Goal: Answer question/provide support: Share knowledge or assist other users

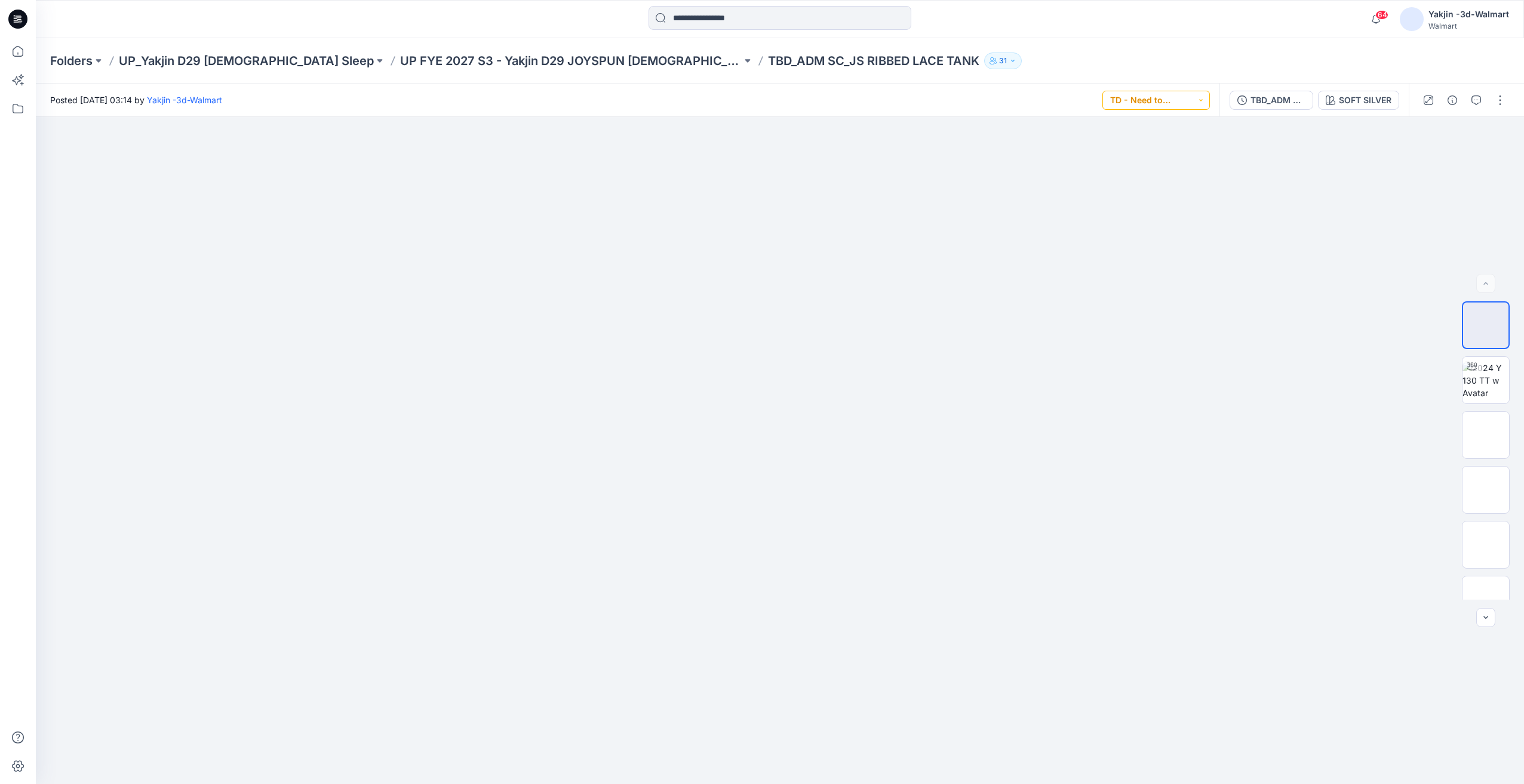
click at [1201, 103] on button "TD - Need to Review" at bounding box center [1156, 101] width 108 height 19
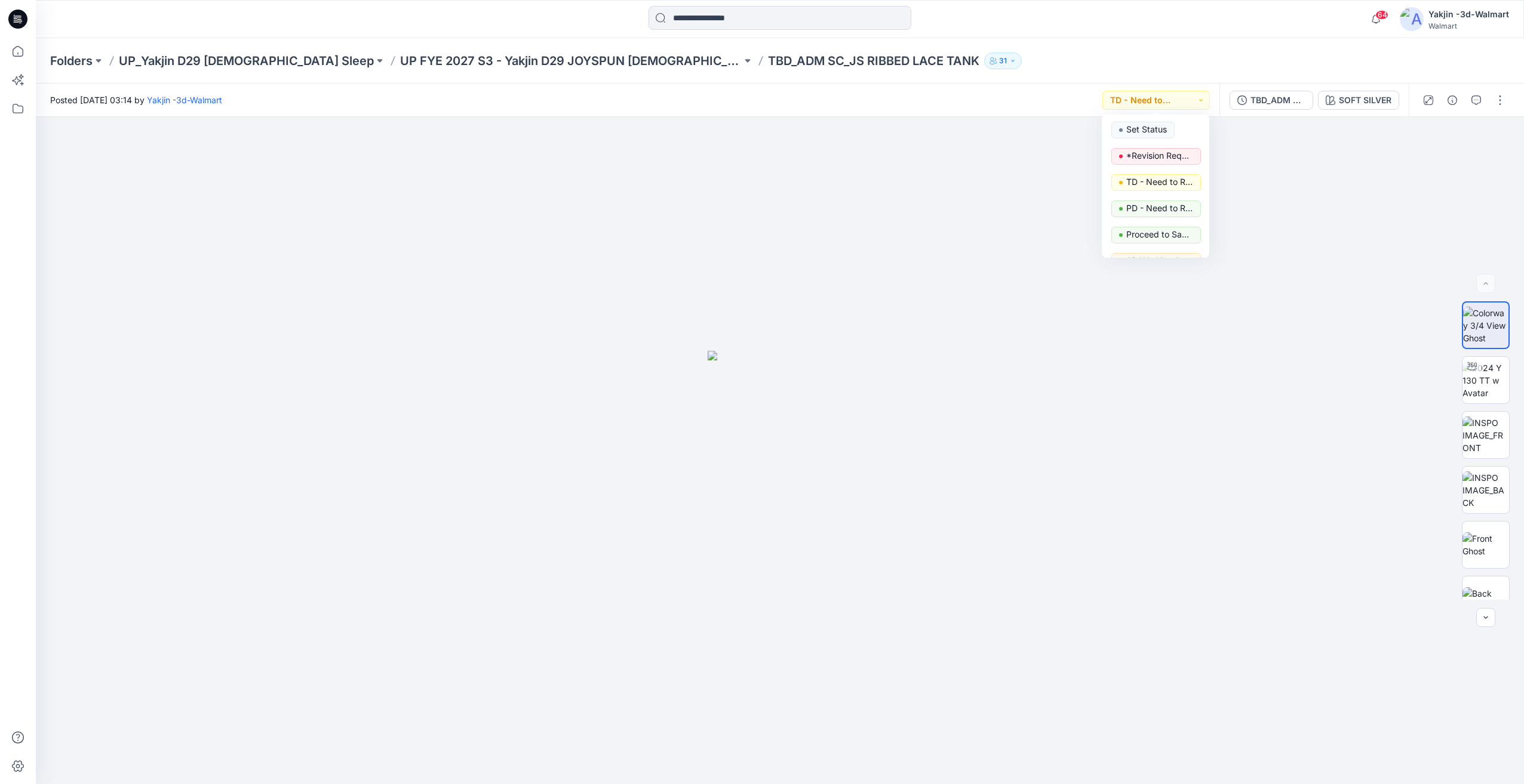
click at [1273, 34] on div "64 Notifications Jennifer Yerkes changed the status of TBD_ADM SC_JS RIBBED PAN…" at bounding box center [780, 19] width 1488 height 38
click at [1483, 106] on button "button" at bounding box center [1476, 101] width 19 height 19
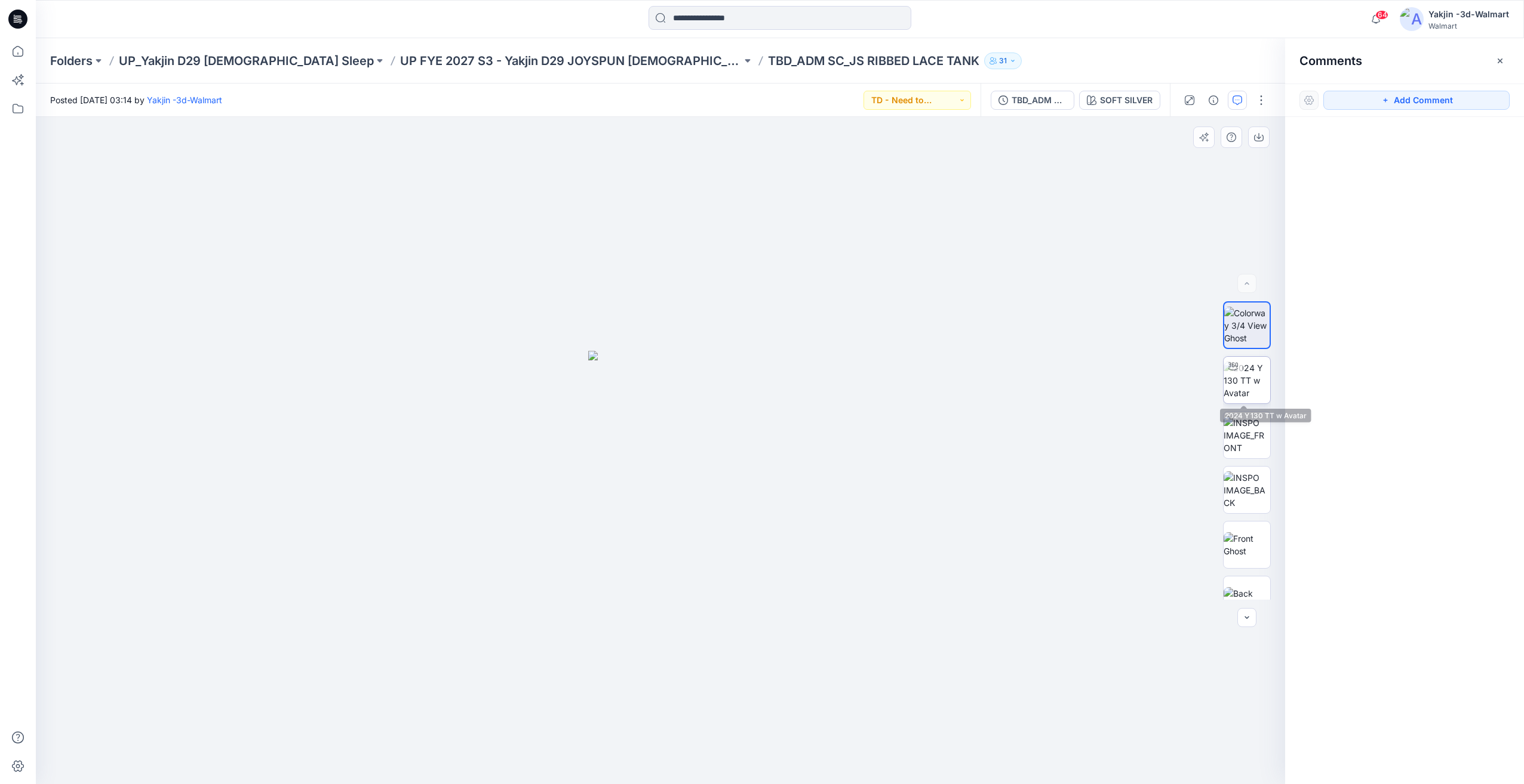
click at [1258, 378] on img at bounding box center [1247, 380] width 46 height 38
click at [1254, 450] on img at bounding box center [1247, 435] width 46 height 38
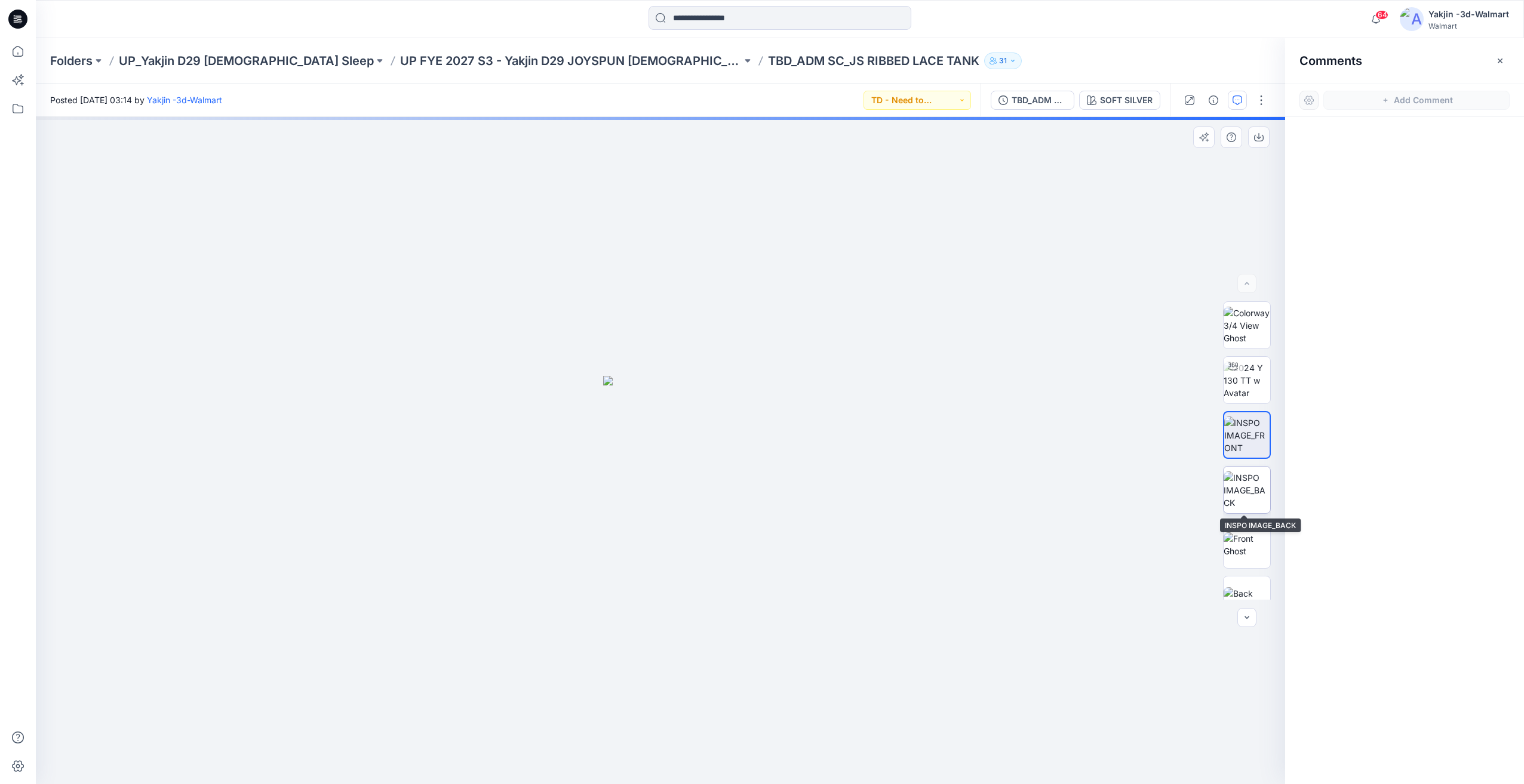
click at [1264, 487] on img at bounding box center [1247, 490] width 46 height 38
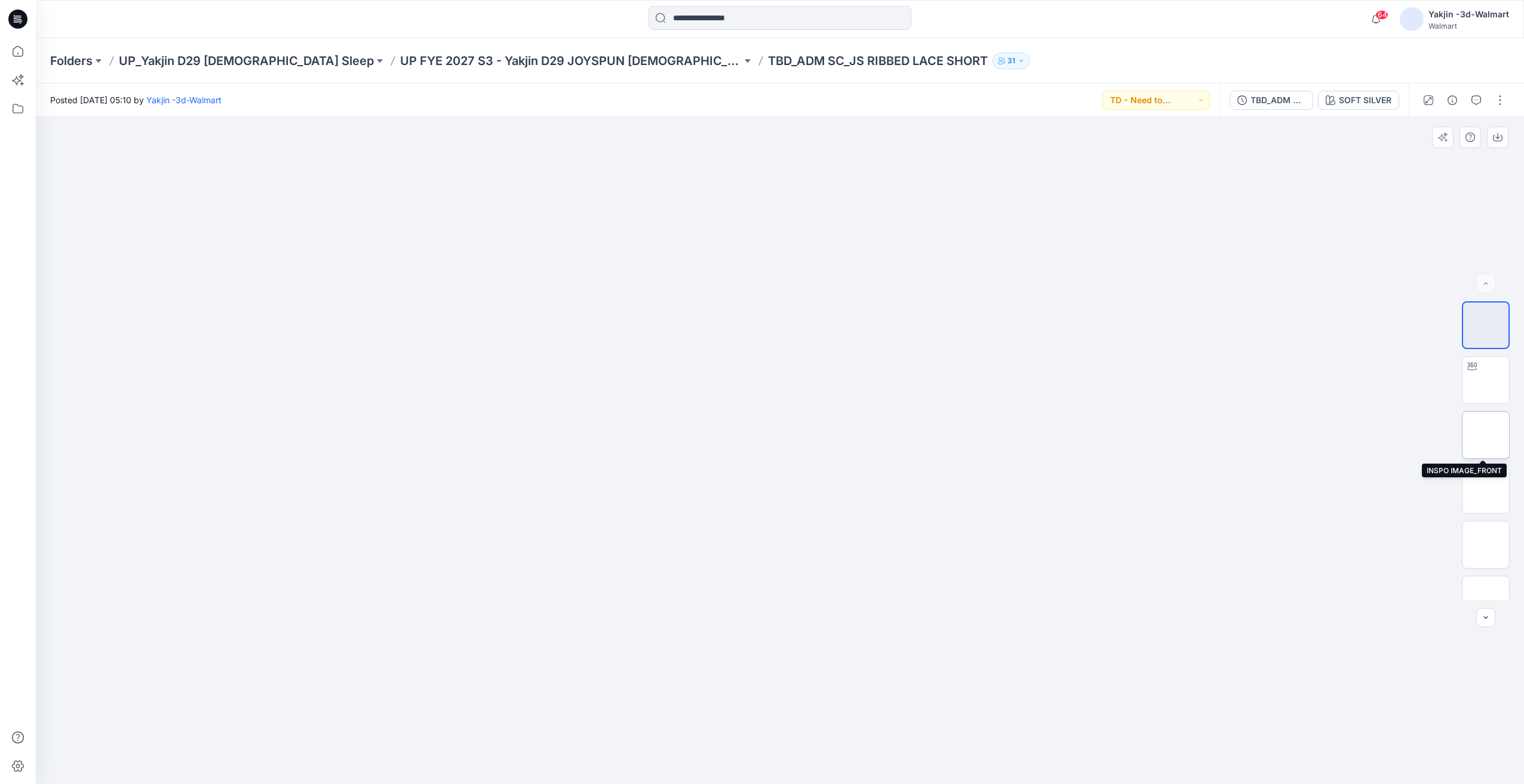
click at [1486, 435] on img at bounding box center [1486, 435] width 0 height 0
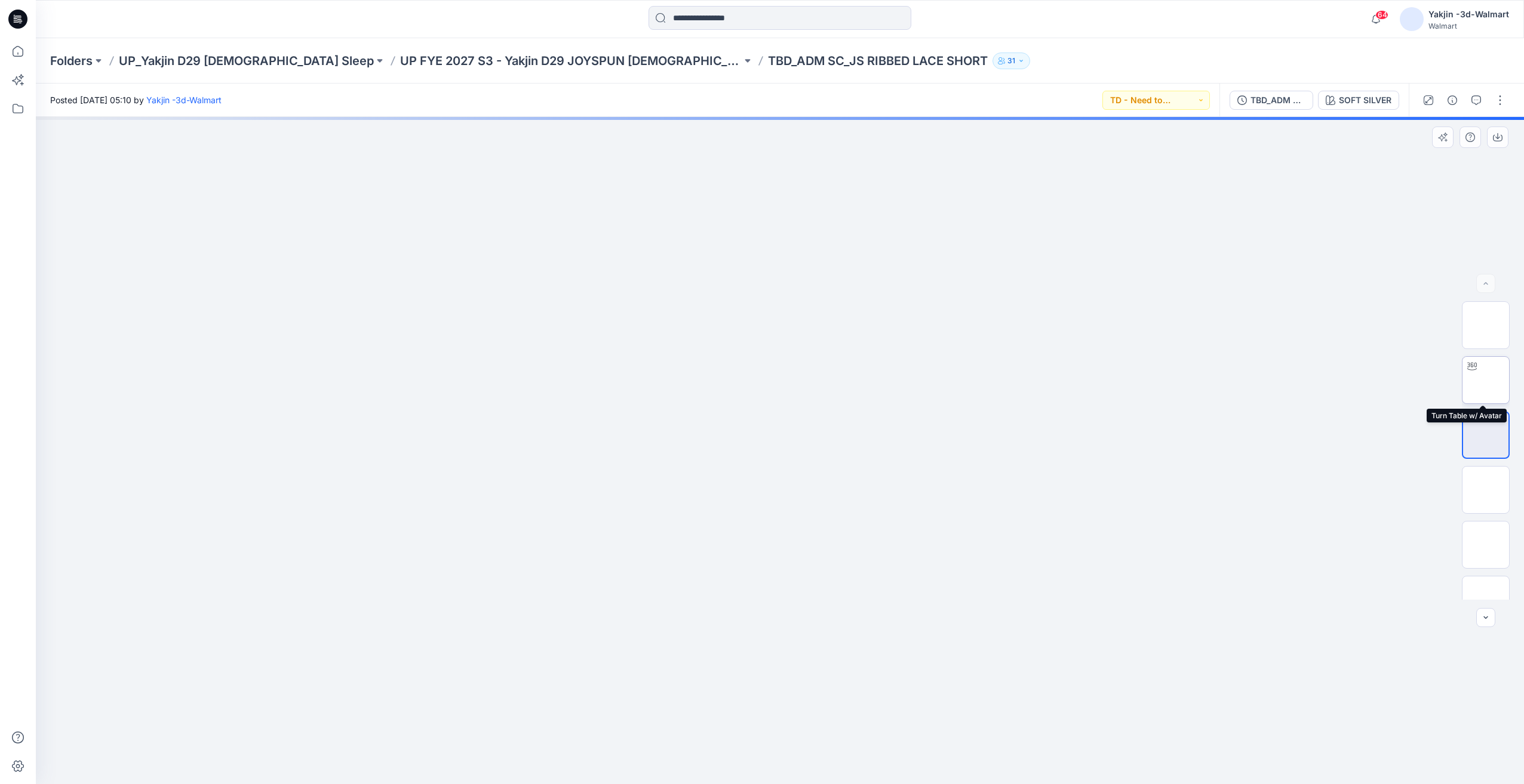
click at [1486, 380] on img at bounding box center [1486, 380] width 0 height 0
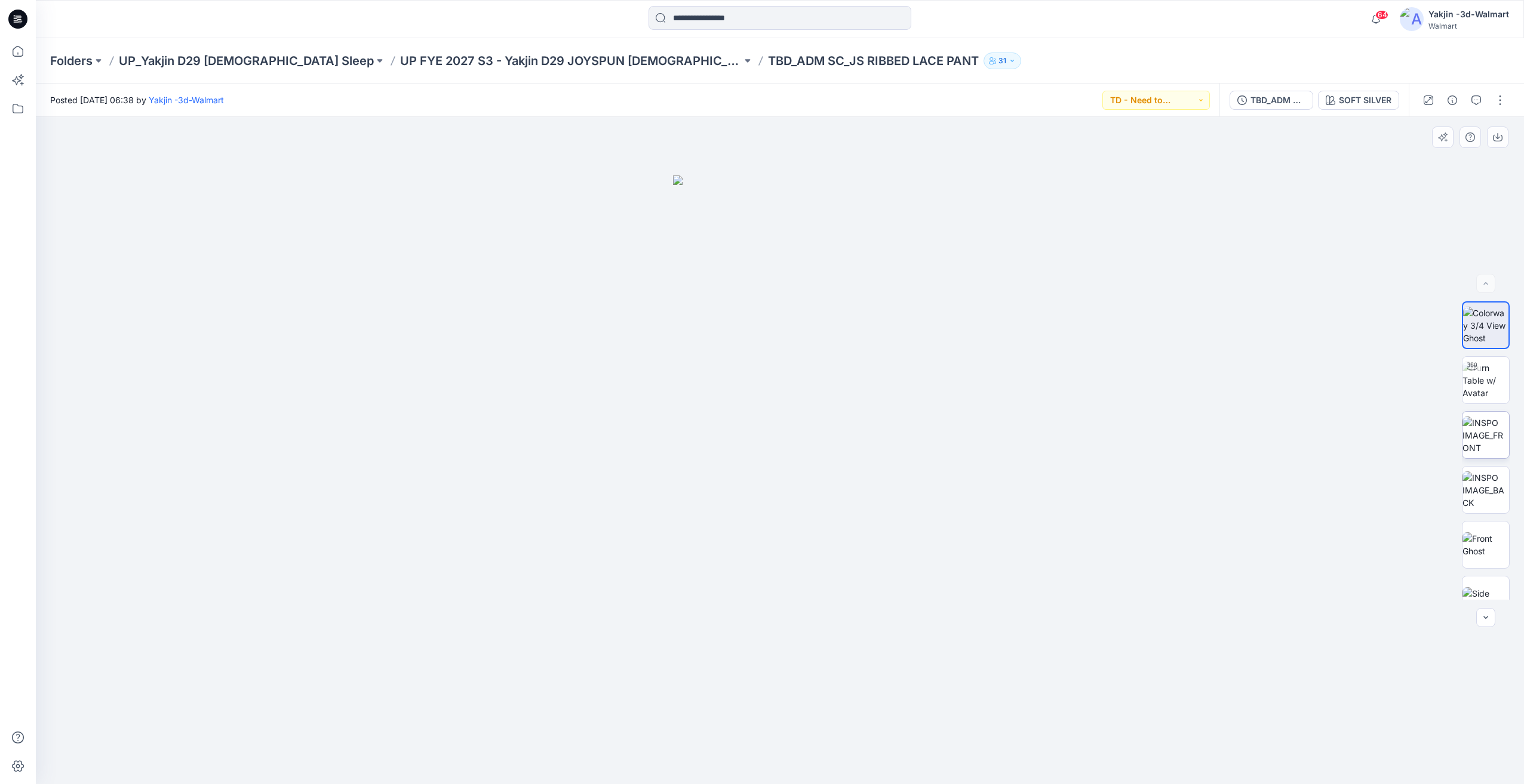
click at [1490, 444] on img at bounding box center [1486, 435] width 46 height 38
click at [1485, 394] on img at bounding box center [1486, 380] width 46 height 38
click at [1486, 490] on img at bounding box center [1486, 490] width 0 height 0
click at [1486, 435] on img at bounding box center [1486, 435] width 0 height 0
click at [1476, 374] on div at bounding box center [1472, 366] width 19 height 19
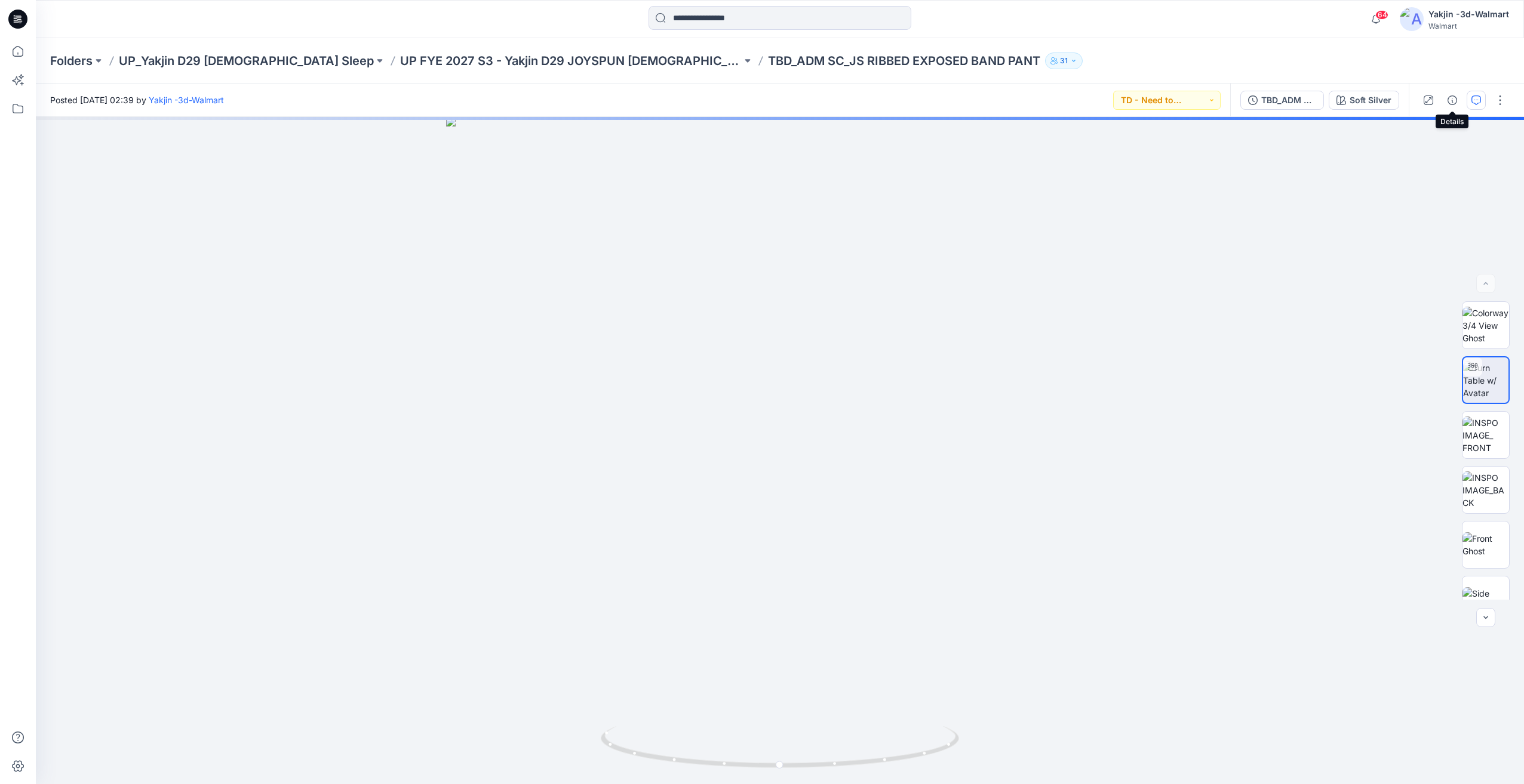
click at [1471, 99] on button "button" at bounding box center [1476, 101] width 19 height 19
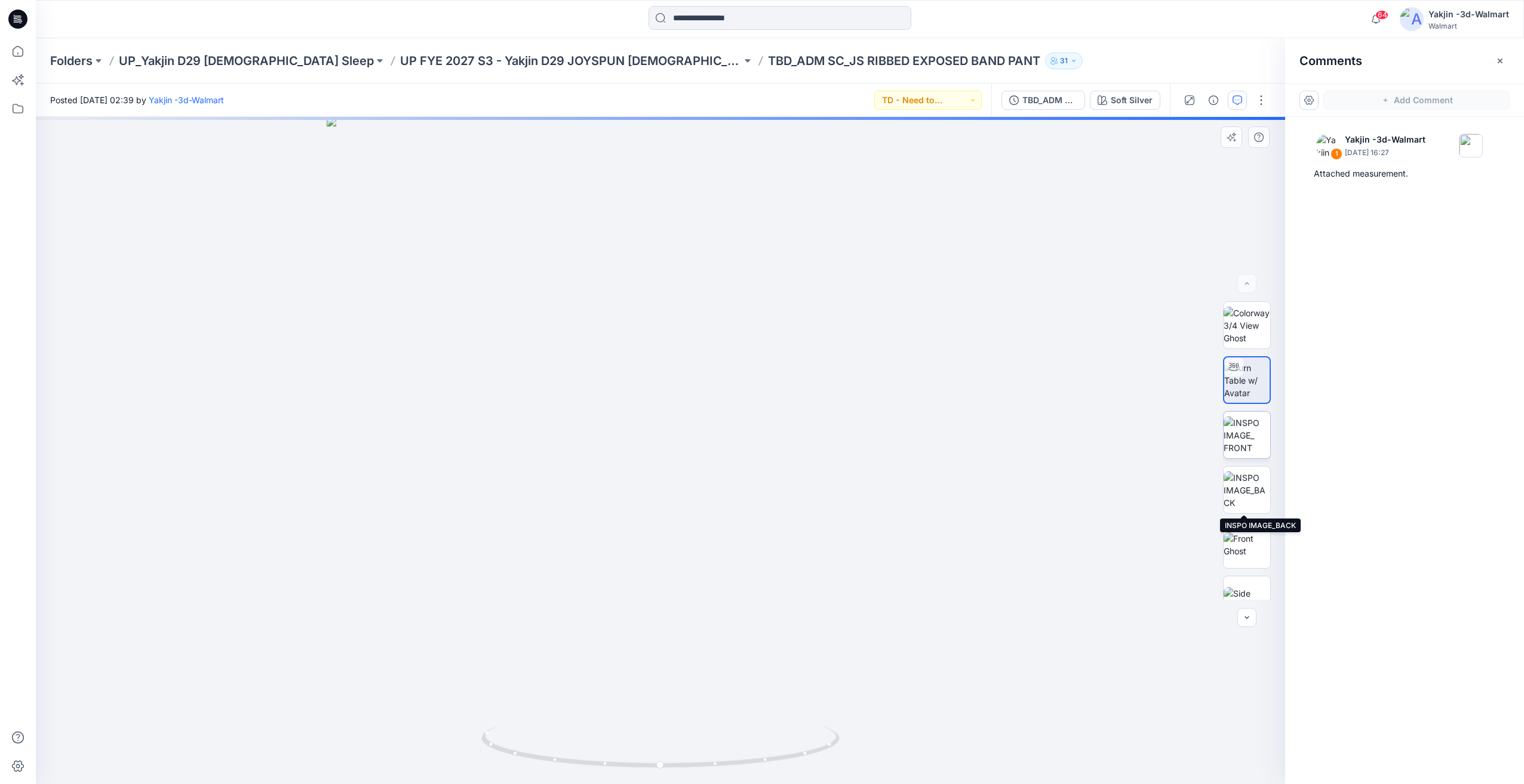
click at [1244, 439] on img at bounding box center [1247, 435] width 46 height 38
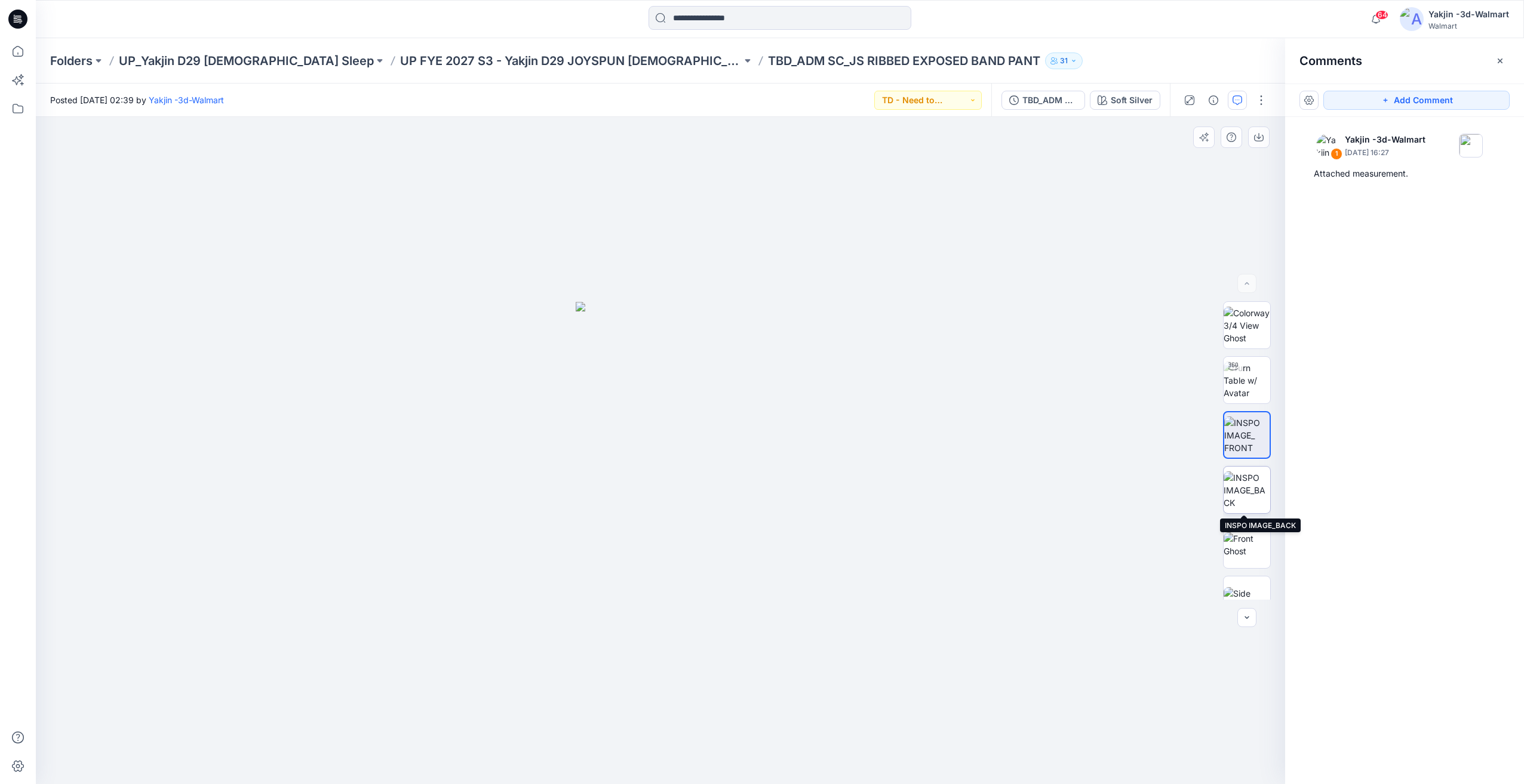
click at [1244, 487] on img at bounding box center [1247, 490] width 46 height 38
click at [1232, 432] on img at bounding box center [1247, 435] width 46 height 38
click at [1233, 484] on img at bounding box center [1247, 490] width 46 height 38
click at [1234, 433] on img at bounding box center [1247, 435] width 46 height 38
click at [1238, 493] on img at bounding box center [1247, 490] width 46 height 38
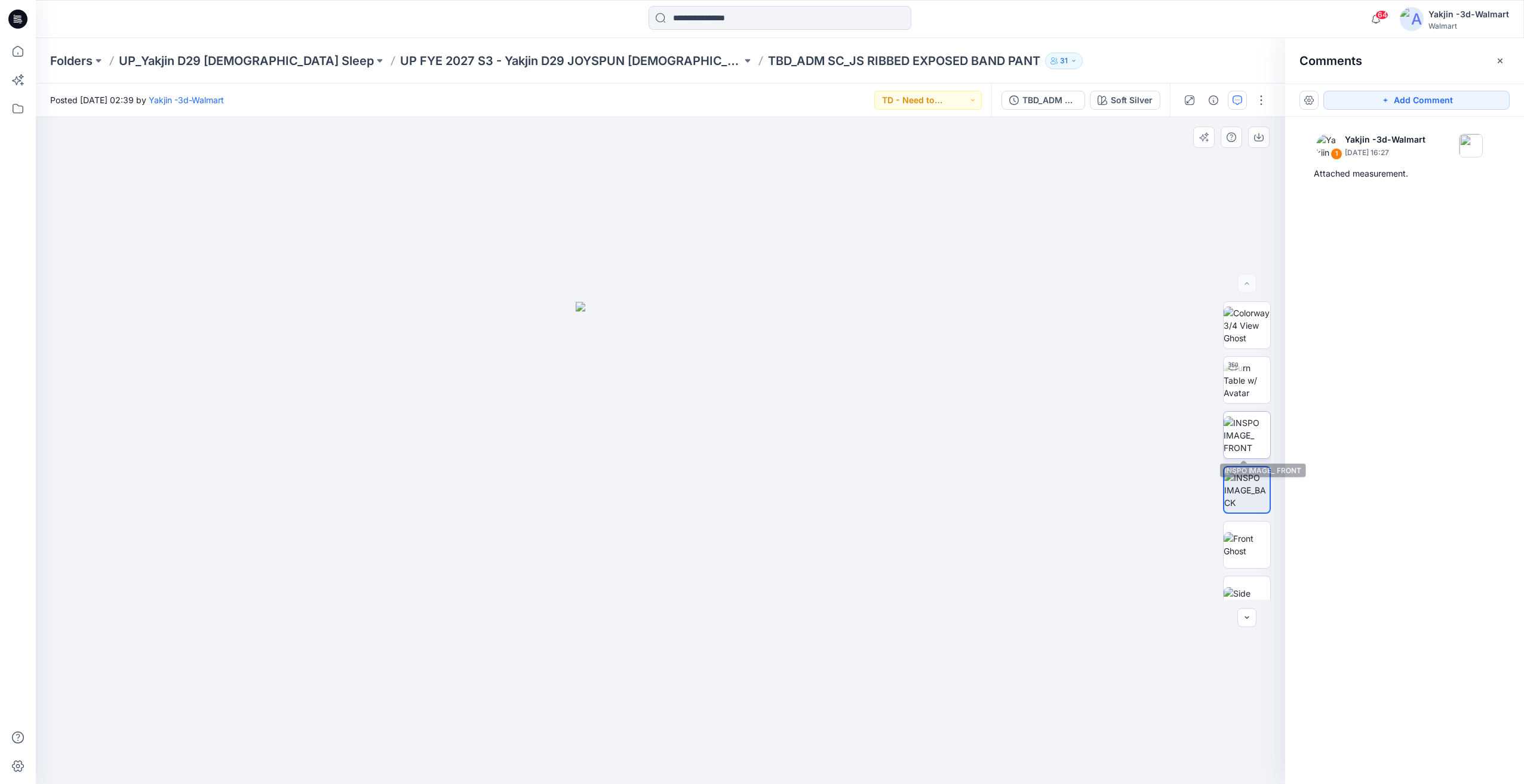
click at [1238, 449] on img at bounding box center [1247, 435] width 46 height 38
click at [1240, 493] on img at bounding box center [1247, 490] width 46 height 38
click at [1234, 437] on img at bounding box center [1247, 435] width 46 height 38
click at [1248, 390] on img at bounding box center [1247, 380] width 46 height 38
click at [1245, 444] on img at bounding box center [1247, 435] width 46 height 38
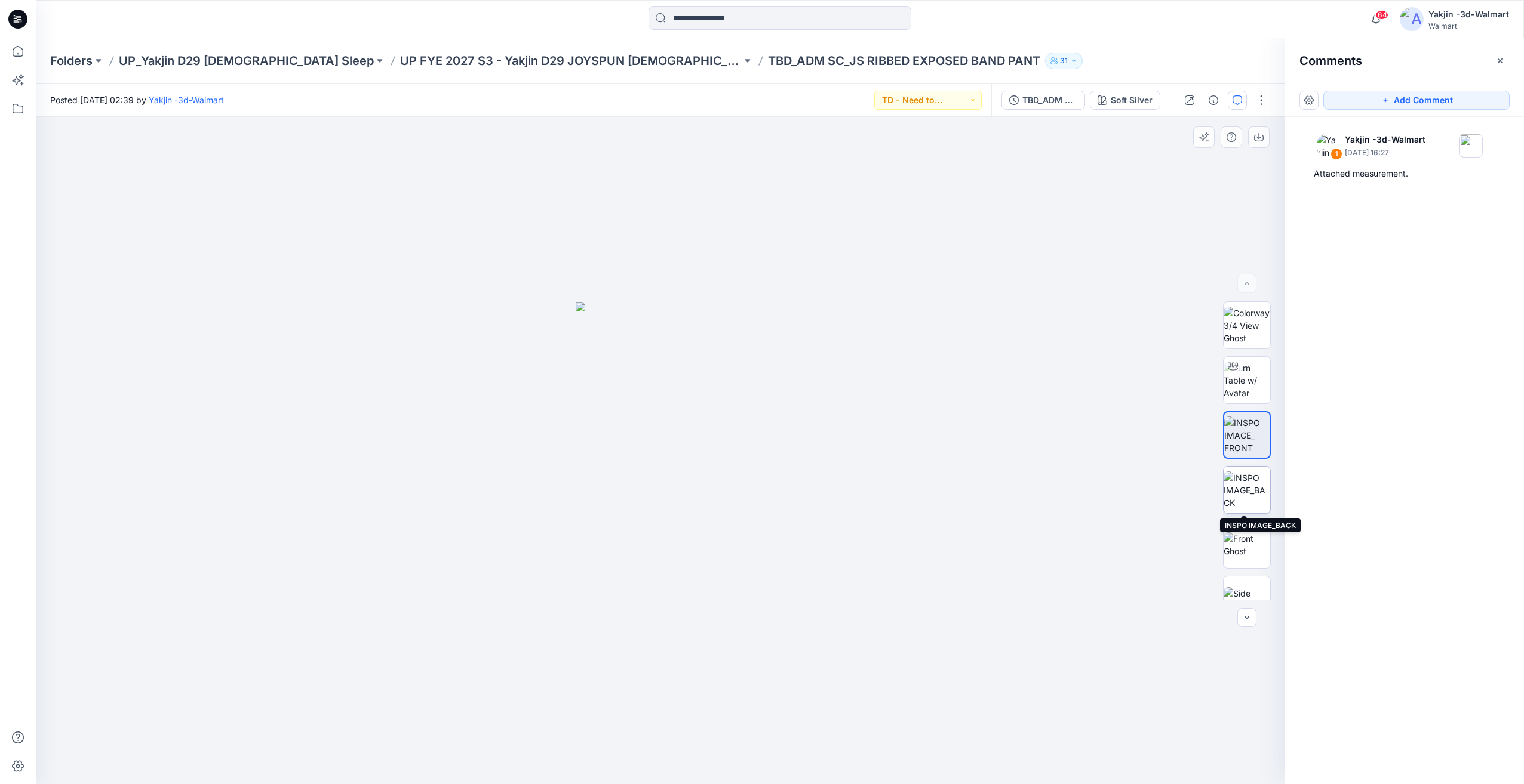
click at [1247, 486] on img at bounding box center [1247, 490] width 46 height 38
click at [1439, 508] on div "1 Yakjin -3d-Walmart September 11, 2025 16:27 Attached measurement." at bounding box center [1404, 429] width 239 height 624
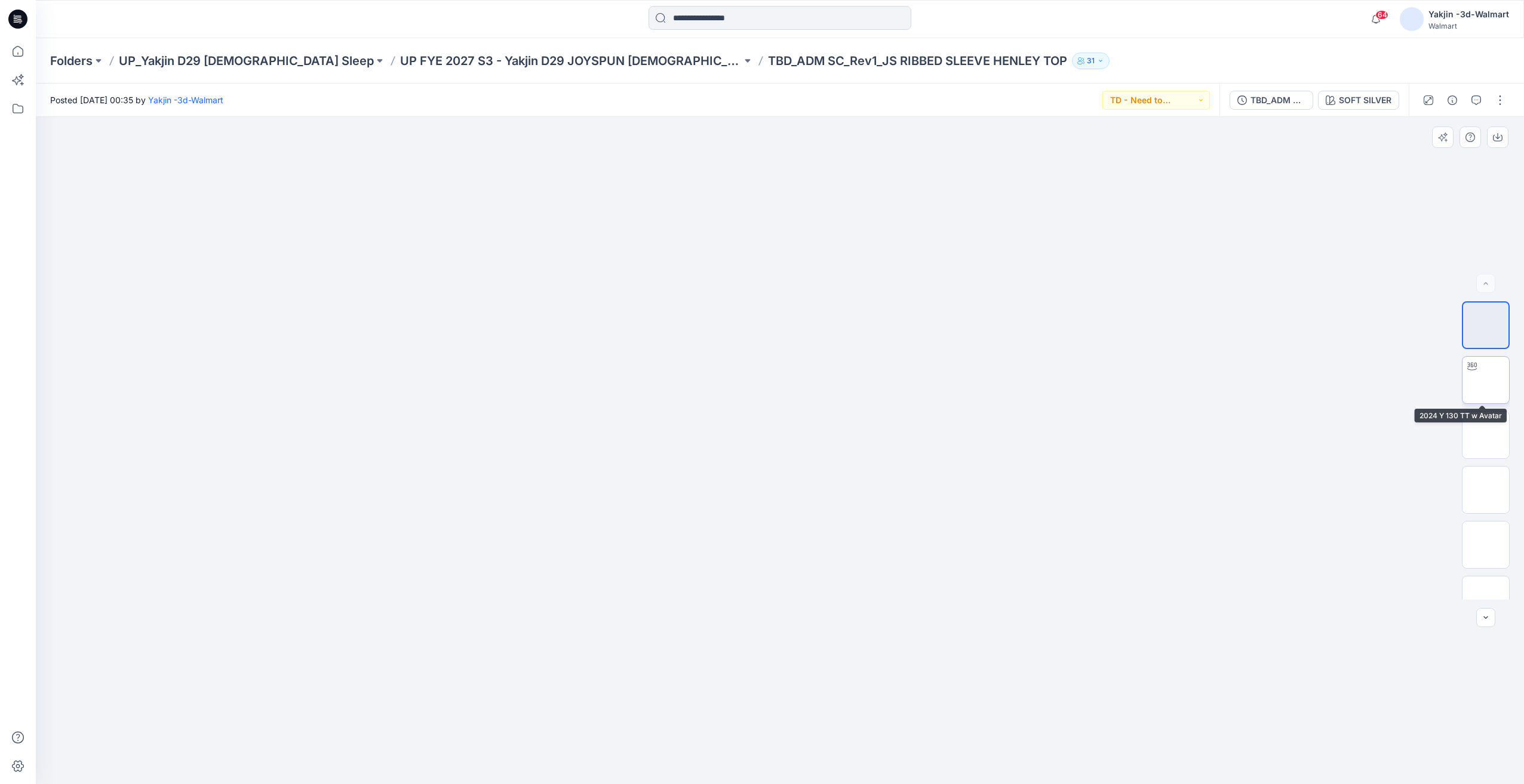
click at [1486, 380] on img at bounding box center [1486, 380] width 0 height 0
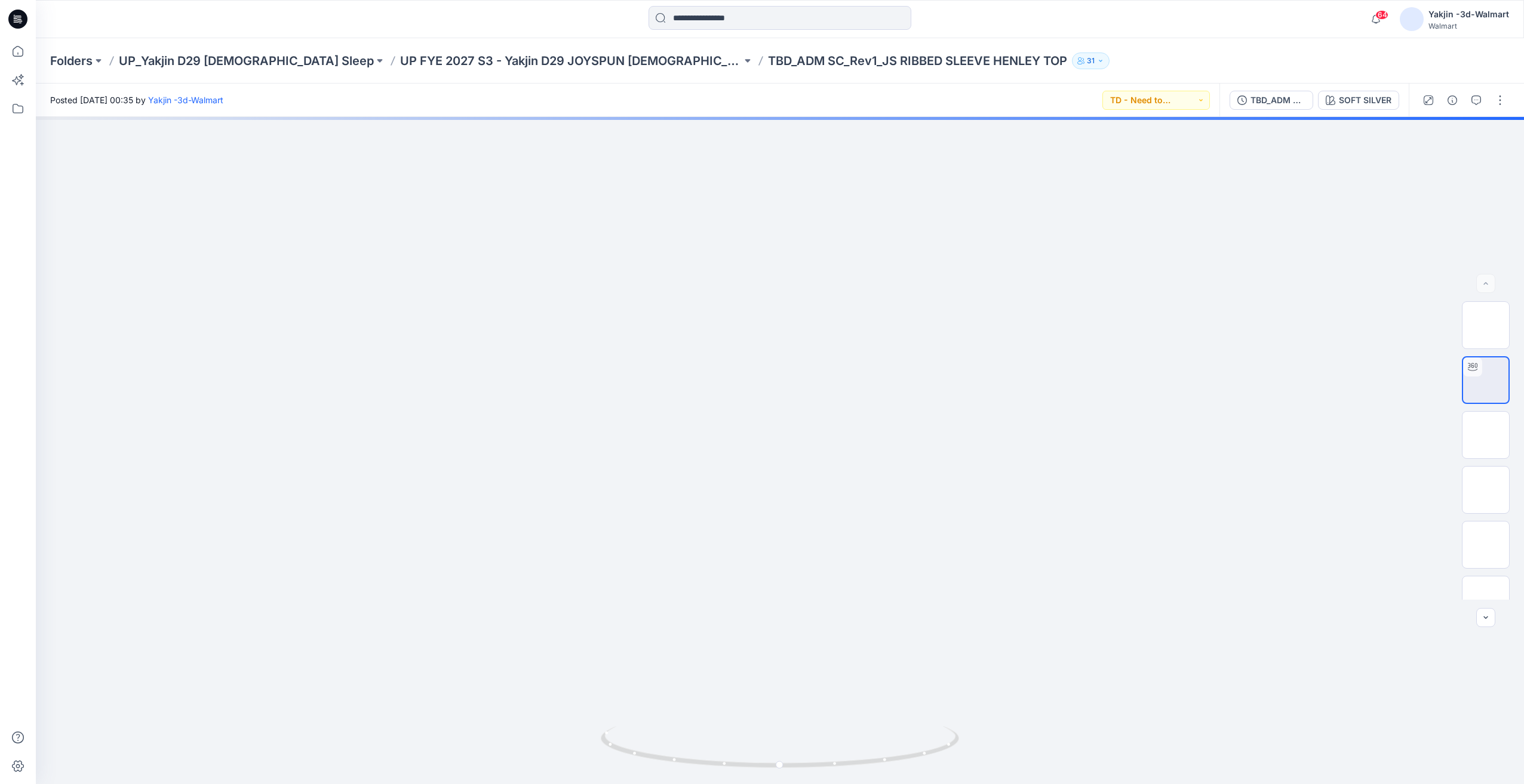
click at [1285, 111] on div "TBD_ADM SC_Rev1_JS RIBBED SLEEVE HENLEY TOP SOFT SILVER" at bounding box center [1314, 101] width 189 height 34
click at [1285, 106] on div "TBD_ADM SC_Rev1_JS RIBBED SLEEVE HENLEY TOP" at bounding box center [1278, 100] width 55 height 13
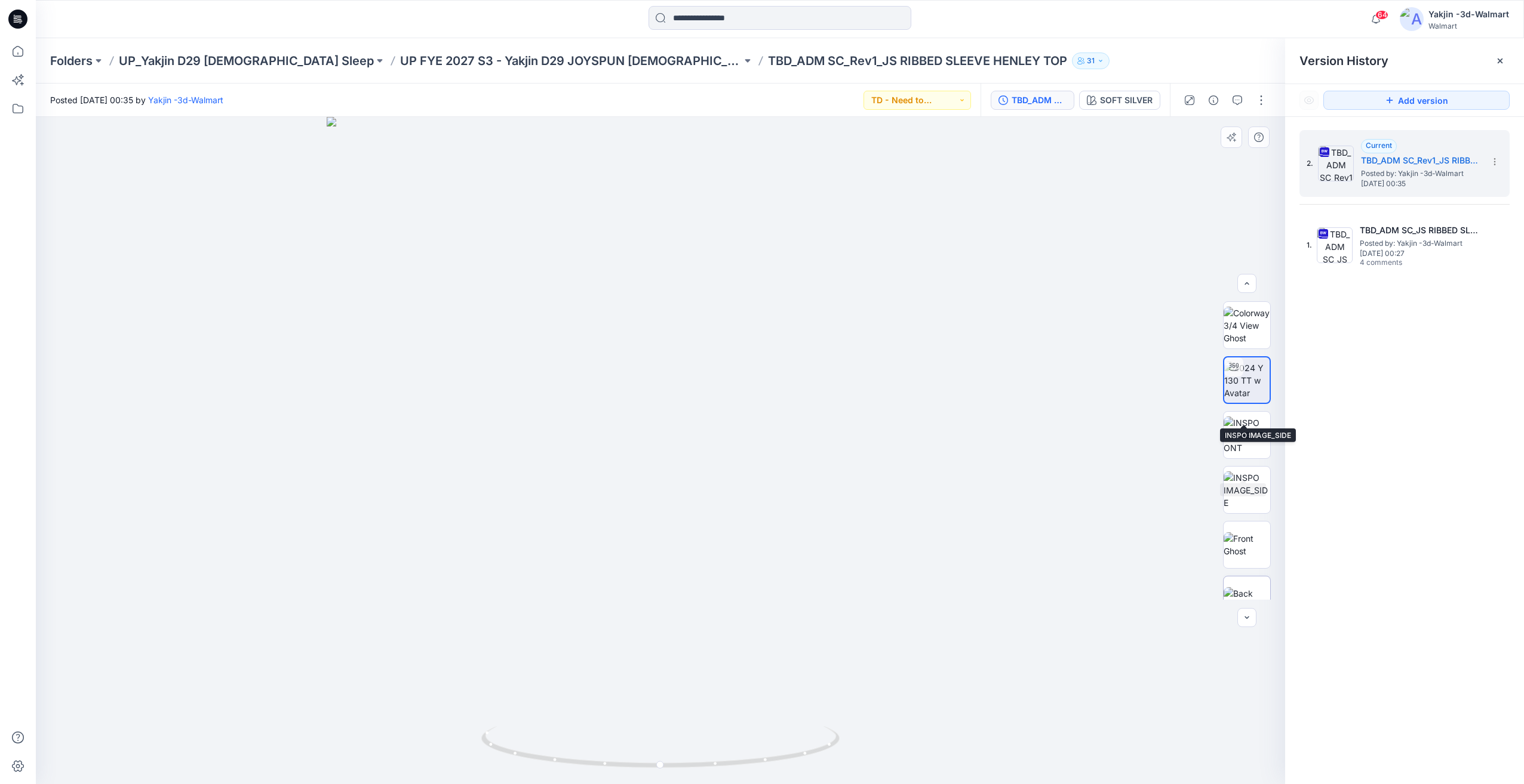
scroll to position [133, 0]
click at [1251, 579] on img at bounding box center [1247, 576] width 46 height 25
click at [1241, 389] on img at bounding box center [1247, 380] width 46 height 38
click at [1394, 250] on span "[DATE] 00:27" at bounding box center [1419, 254] width 120 height 8
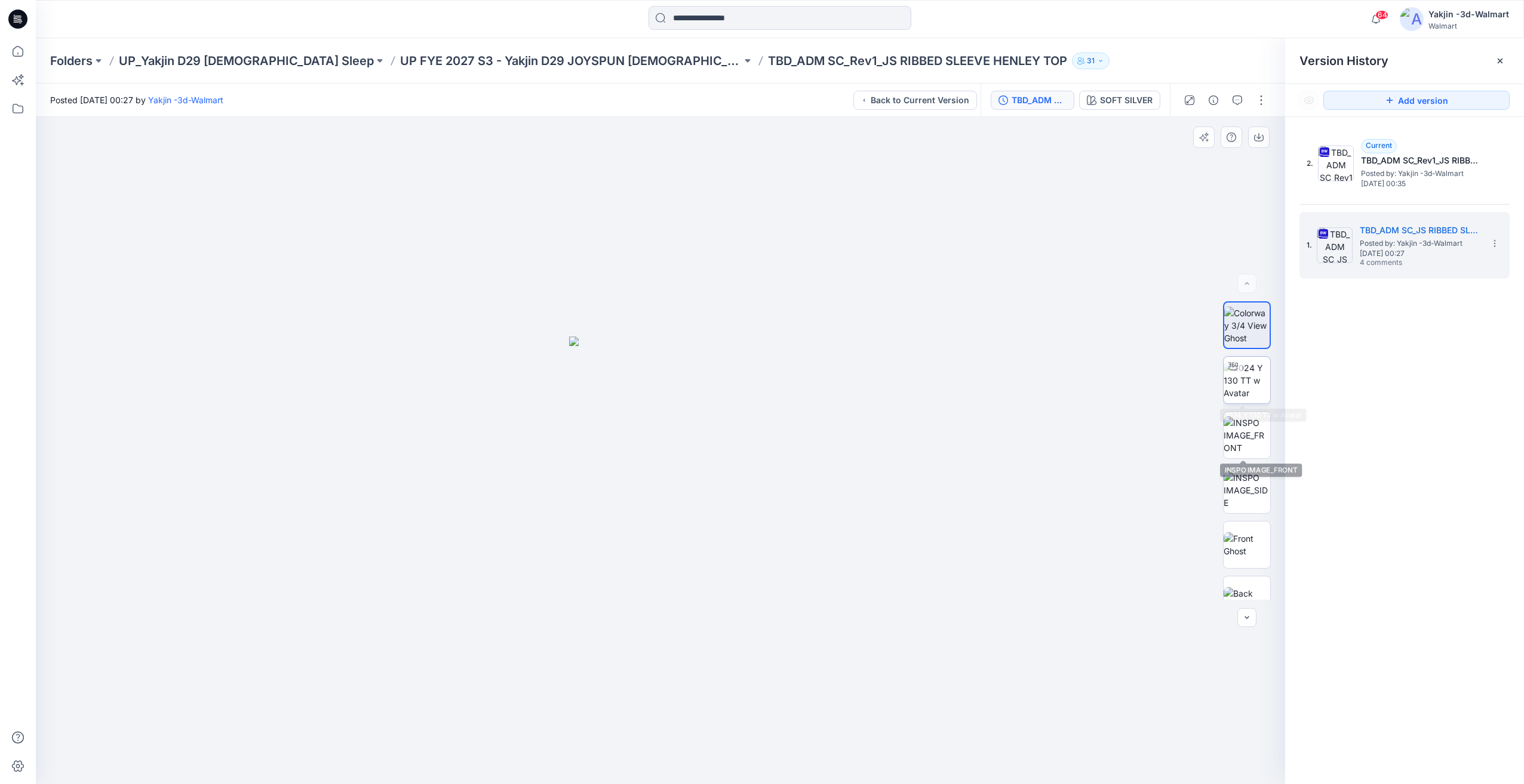
click at [1237, 399] on img at bounding box center [1247, 380] width 46 height 38
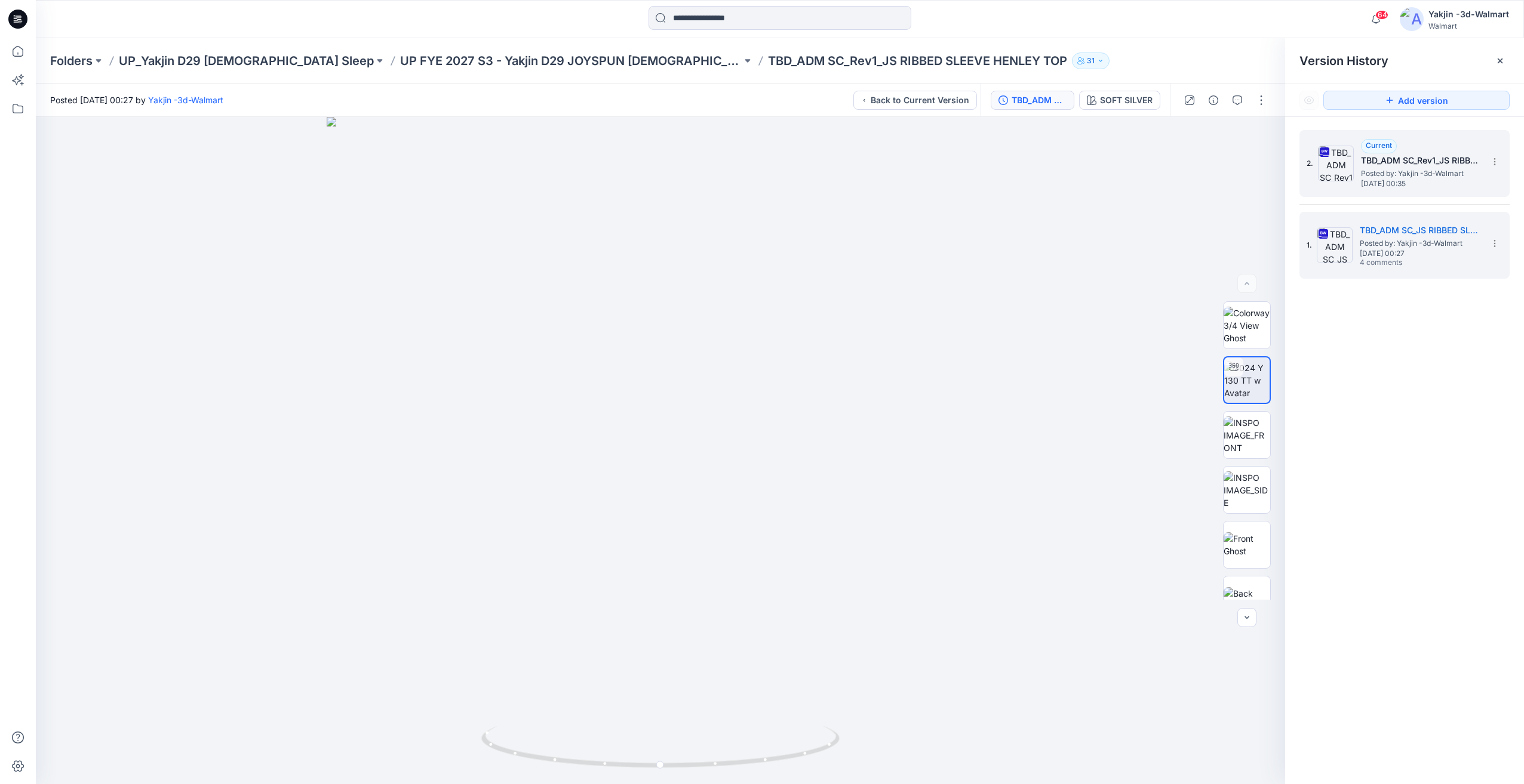
click at [1438, 181] on span "[DATE] 00:35" at bounding box center [1421, 184] width 120 height 8
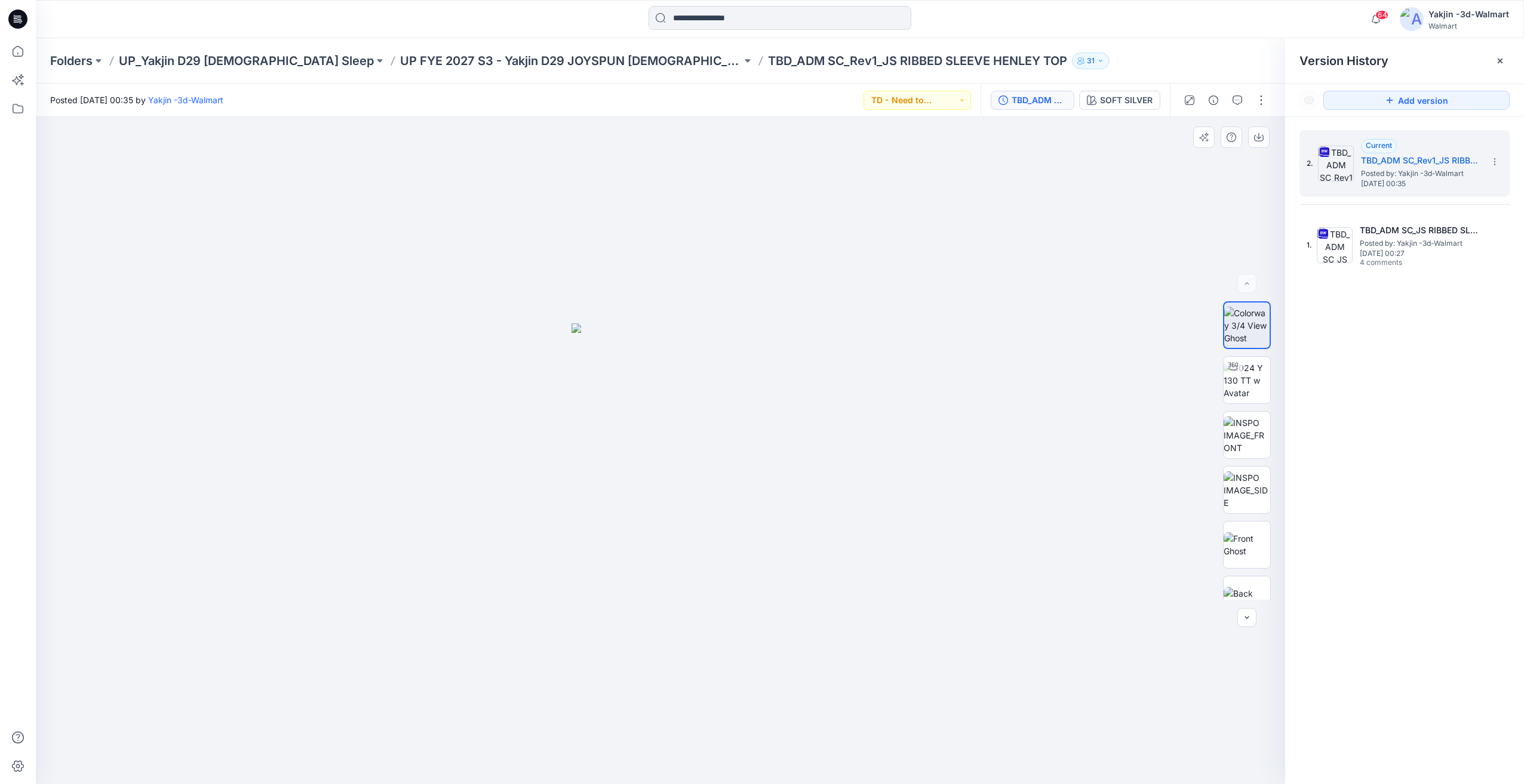
drag, startPoint x: 1256, startPoint y: 389, endPoint x: 1224, endPoint y: 406, distance: 36.2
click at [1256, 389] on img at bounding box center [1247, 380] width 46 height 38
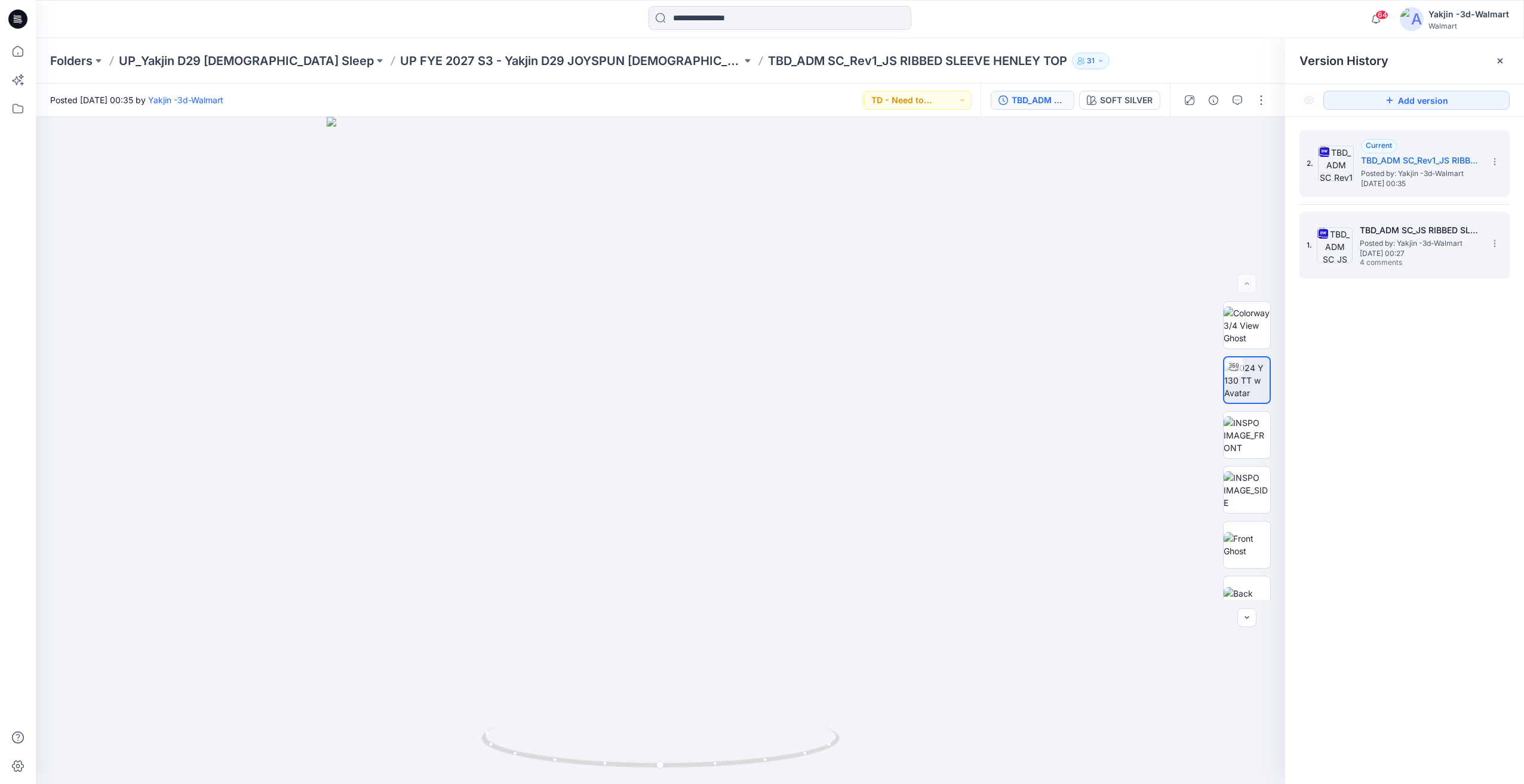
click at [1471, 269] on div "1. TBD_ADM SC_JS RIBBED SLEEVE HENLEY TOP Posted by: Yakjin -3d-Walmart [DATE] …" at bounding box center [1396, 245] width 179 height 57
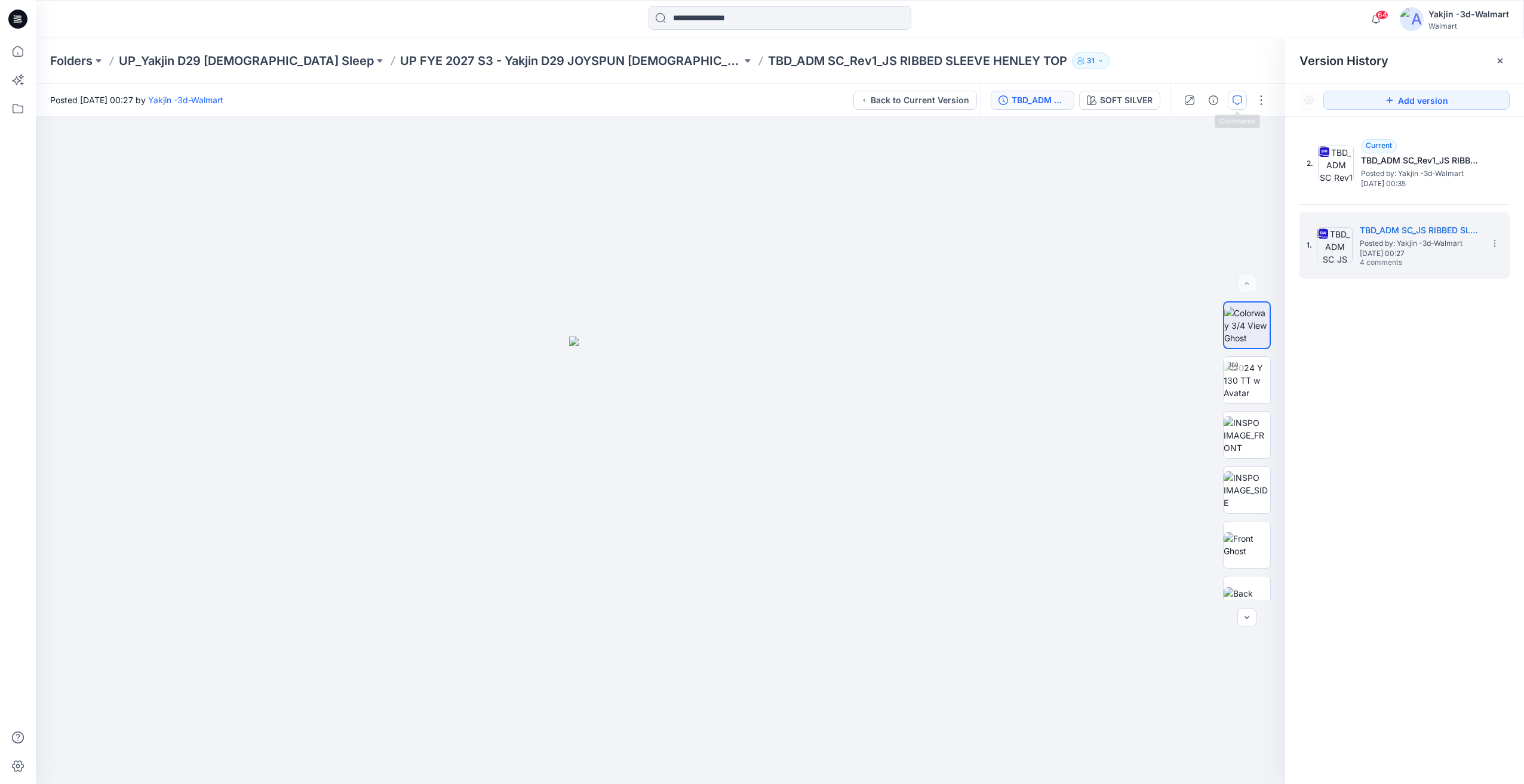
click at [1242, 105] on button "button" at bounding box center [1237, 101] width 19 height 19
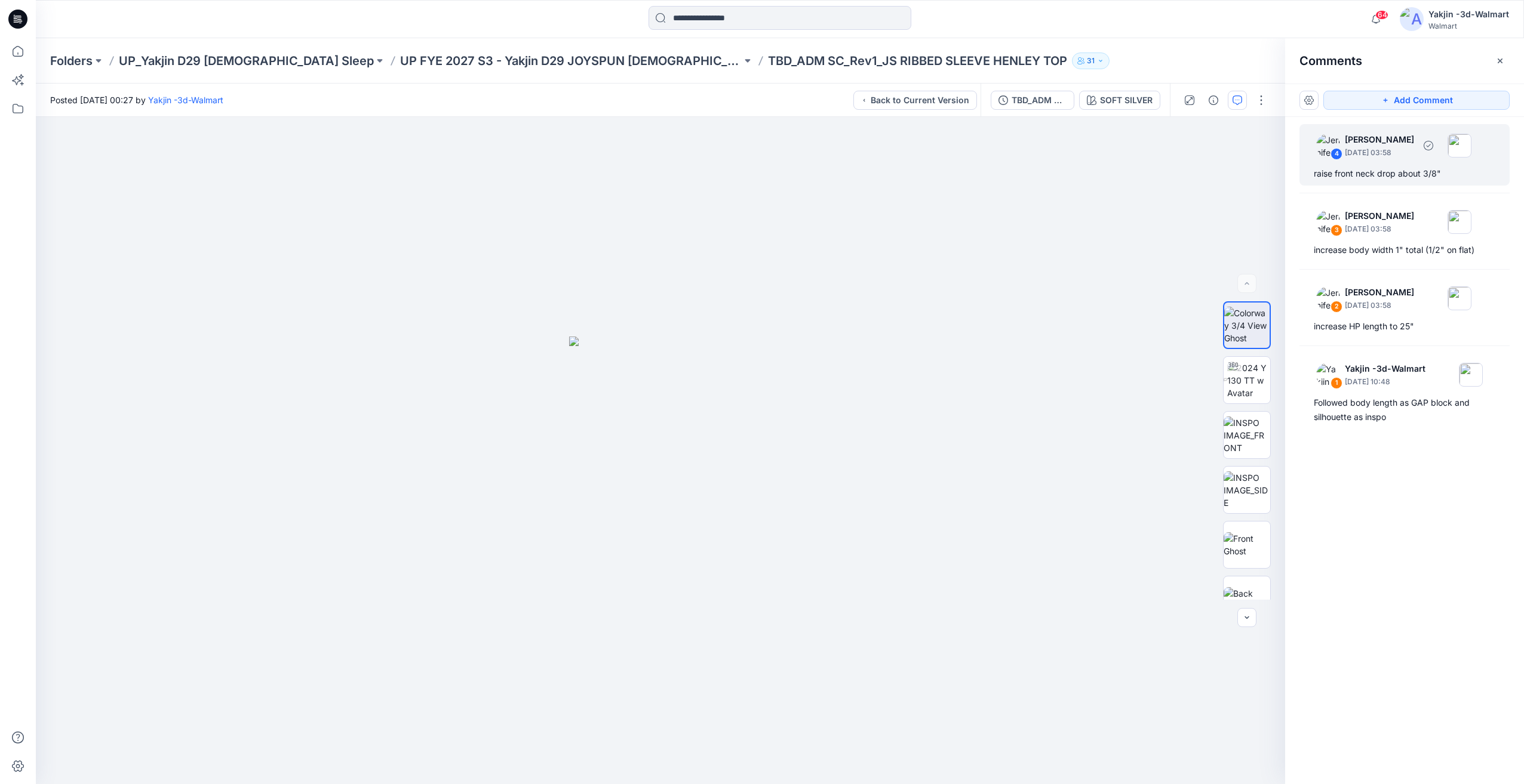
click at [1379, 184] on div "4 [PERSON_NAME] [DATE] 03:58 raise front neck drop about 3/8"" at bounding box center [1404, 155] width 210 height 61
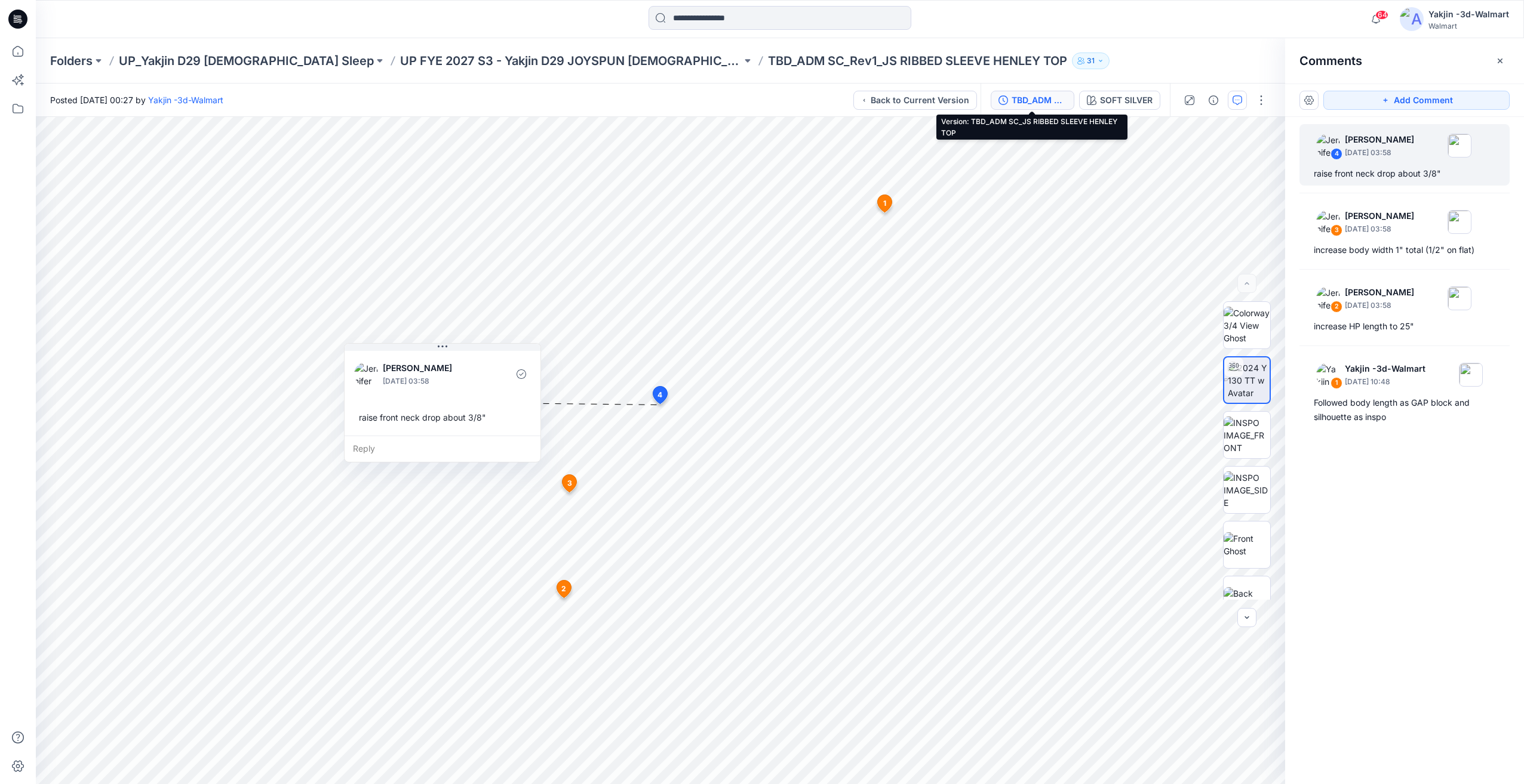
click at [1068, 103] on button "TBD_ADM SC_JS RIBBED SLEEVE HENLEY TOP" at bounding box center [1032, 101] width 84 height 19
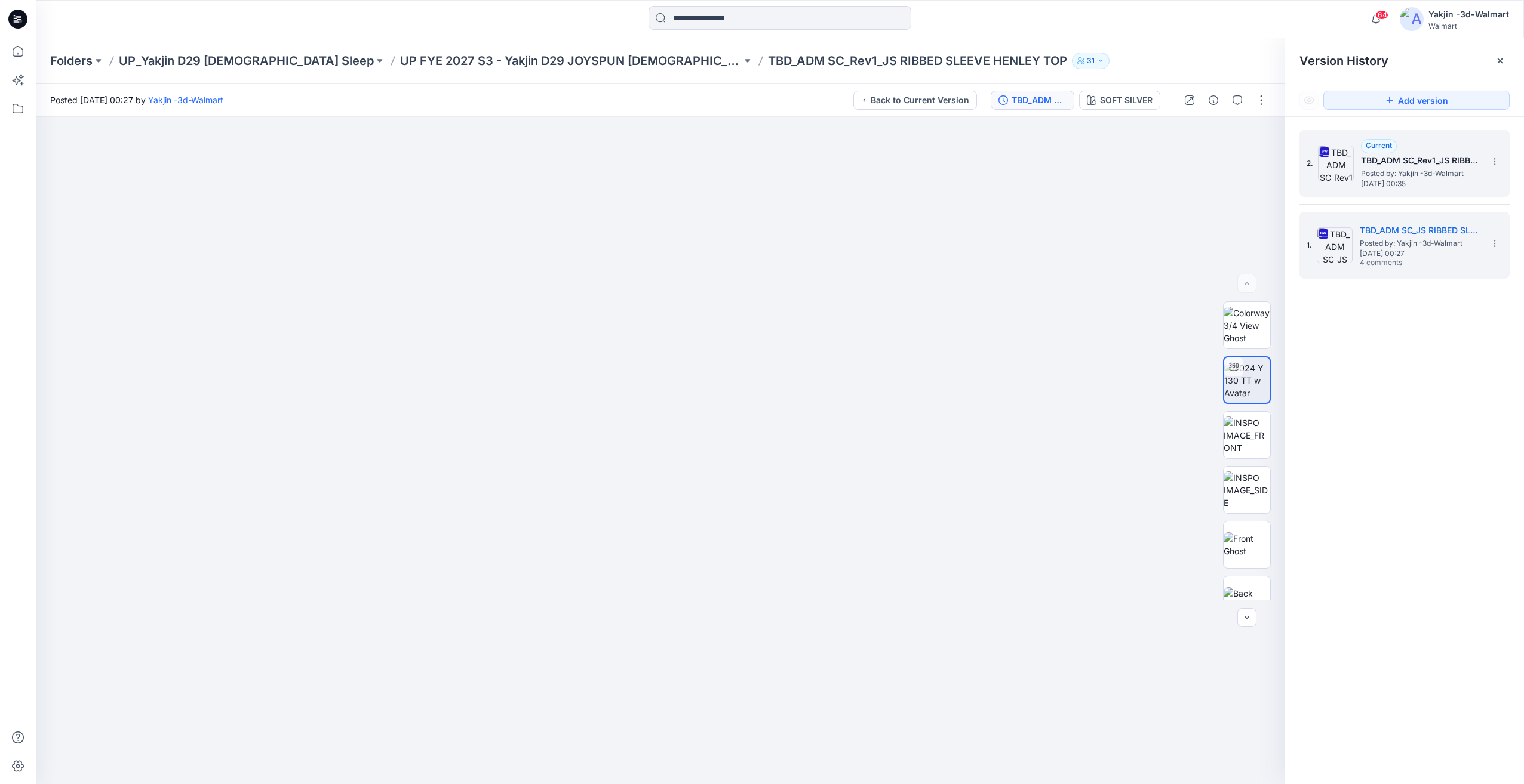
click at [1457, 186] on span "[DATE] 00:35" at bounding box center [1421, 184] width 120 height 8
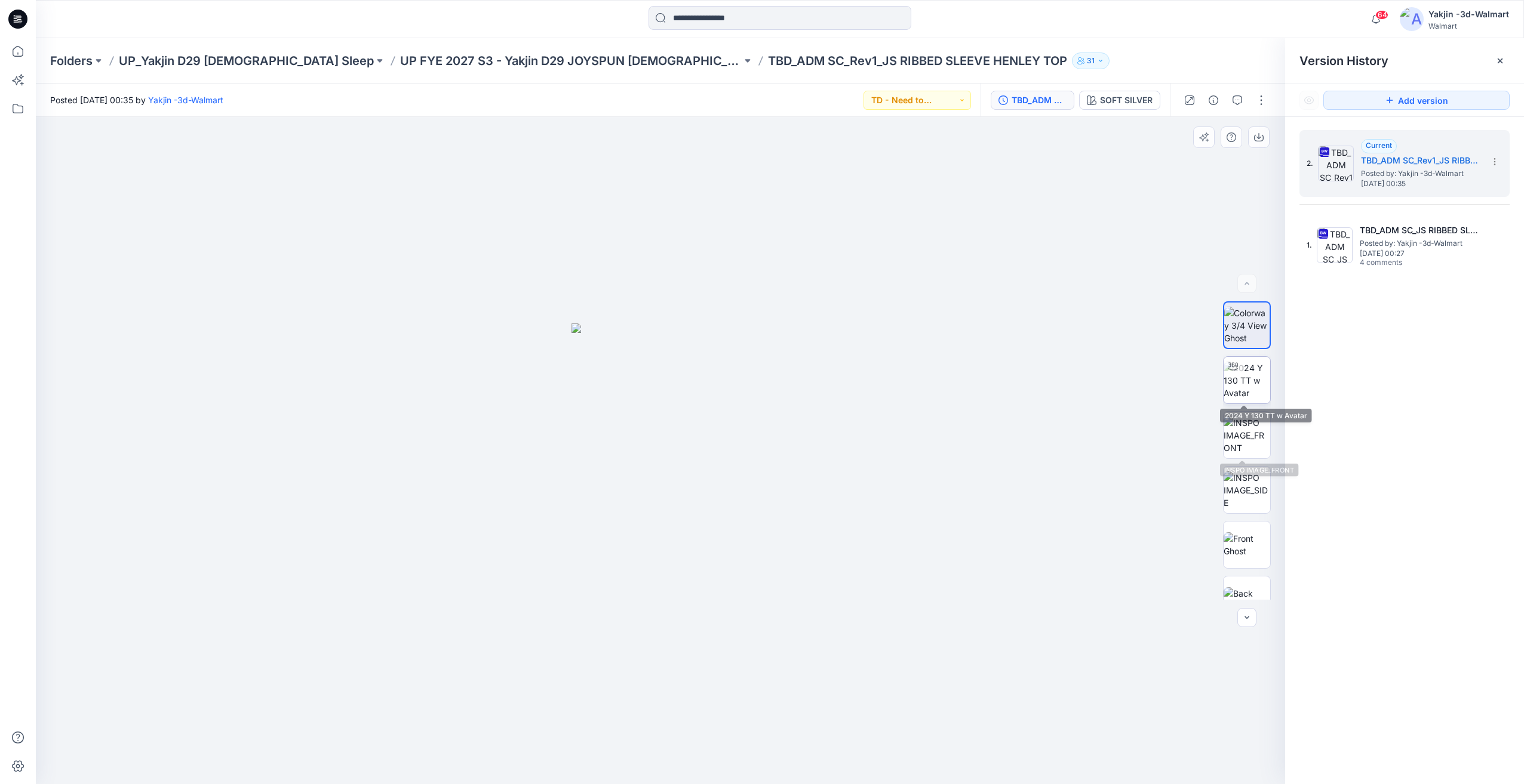
click at [1244, 380] on img at bounding box center [1247, 380] width 46 height 38
drag, startPoint x: 689, startPoint y: 426, endPoint x: 661, endPoint y: 414, distance: 30.5
click at [656, 410] on img at bounding box center [657, 200] width 1539 height 1167
drag, startPoint x: 1494, startPoint y: 419, endPoint x: 1272, endPoint y: 283, distance: 260.3
click at [1494, 419] on div "2. Current TBD_ADM SC_Rev1_JS RIBBED SLEEVE HENLEY TOP Posted by: Yakjin -3d-Wa…" at bounding box center [1404, 460] width 239 height 685
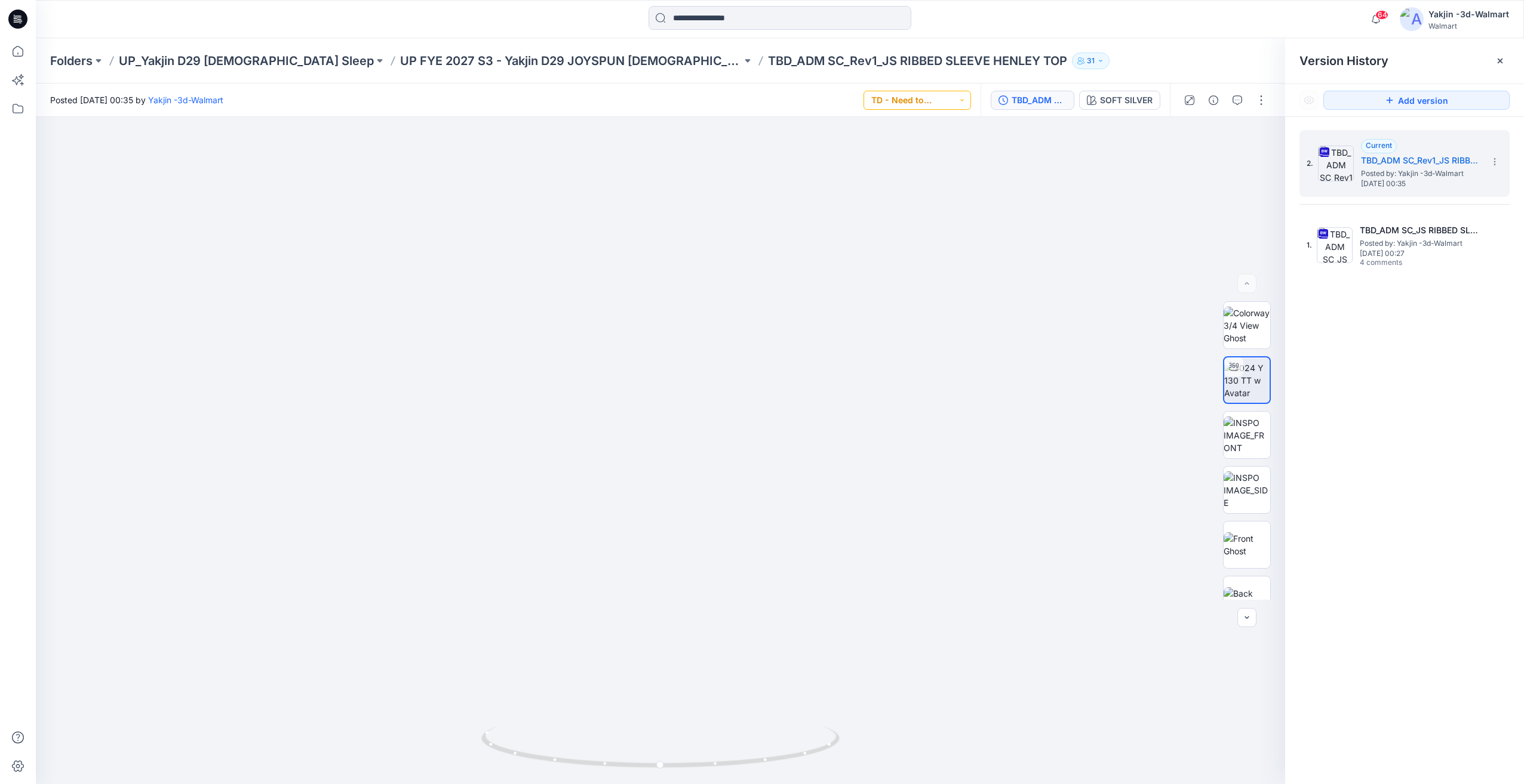
click at [962, 105] on button "TD - Need to Review" at bounding box center [917, 101] width 108 height 19
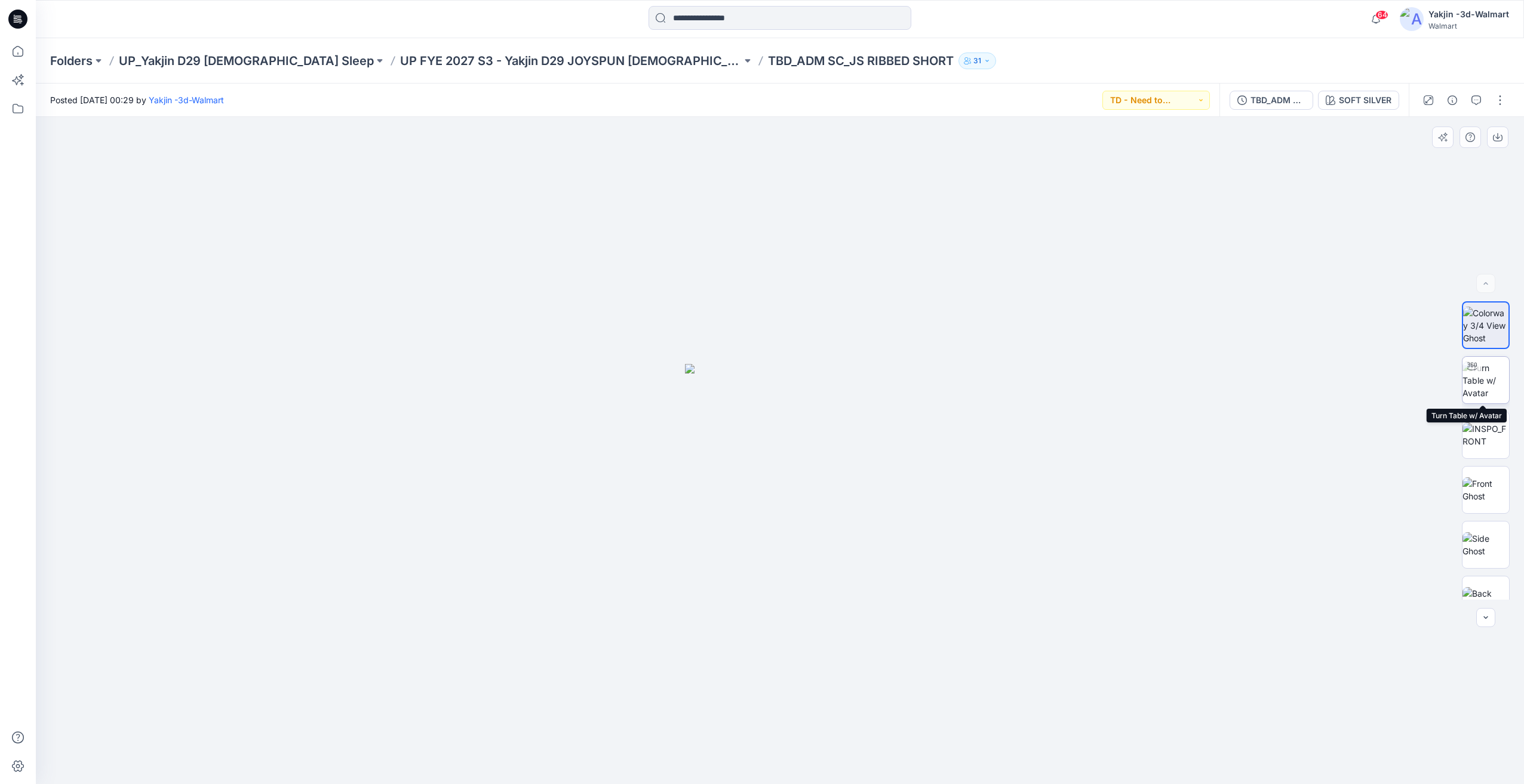
click at [1481, 376] on img at bounding box center [1486, 380] width 46 height 38
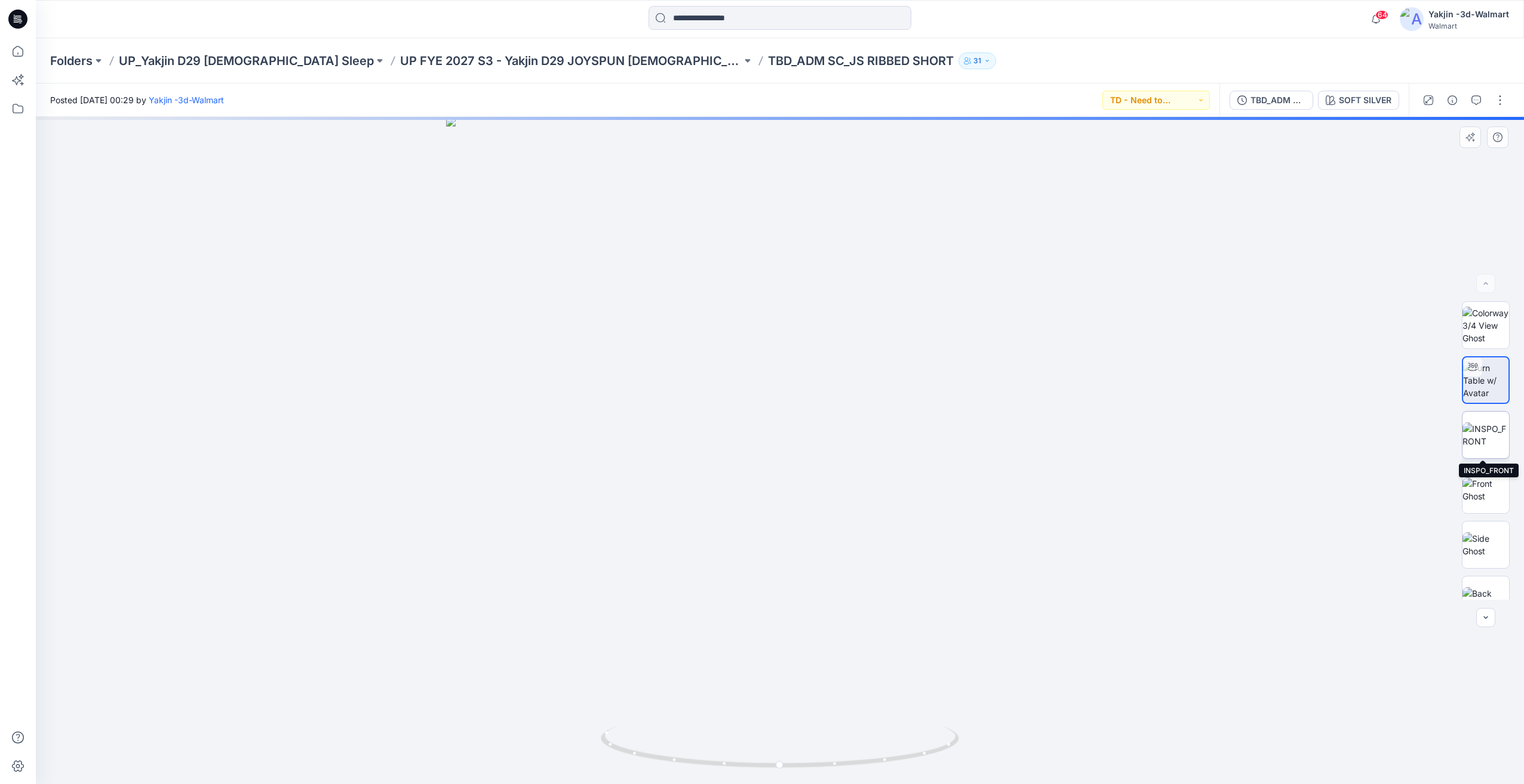
click at [1482, 448] on img at bounding box center [1486, 434] width 46 height 25
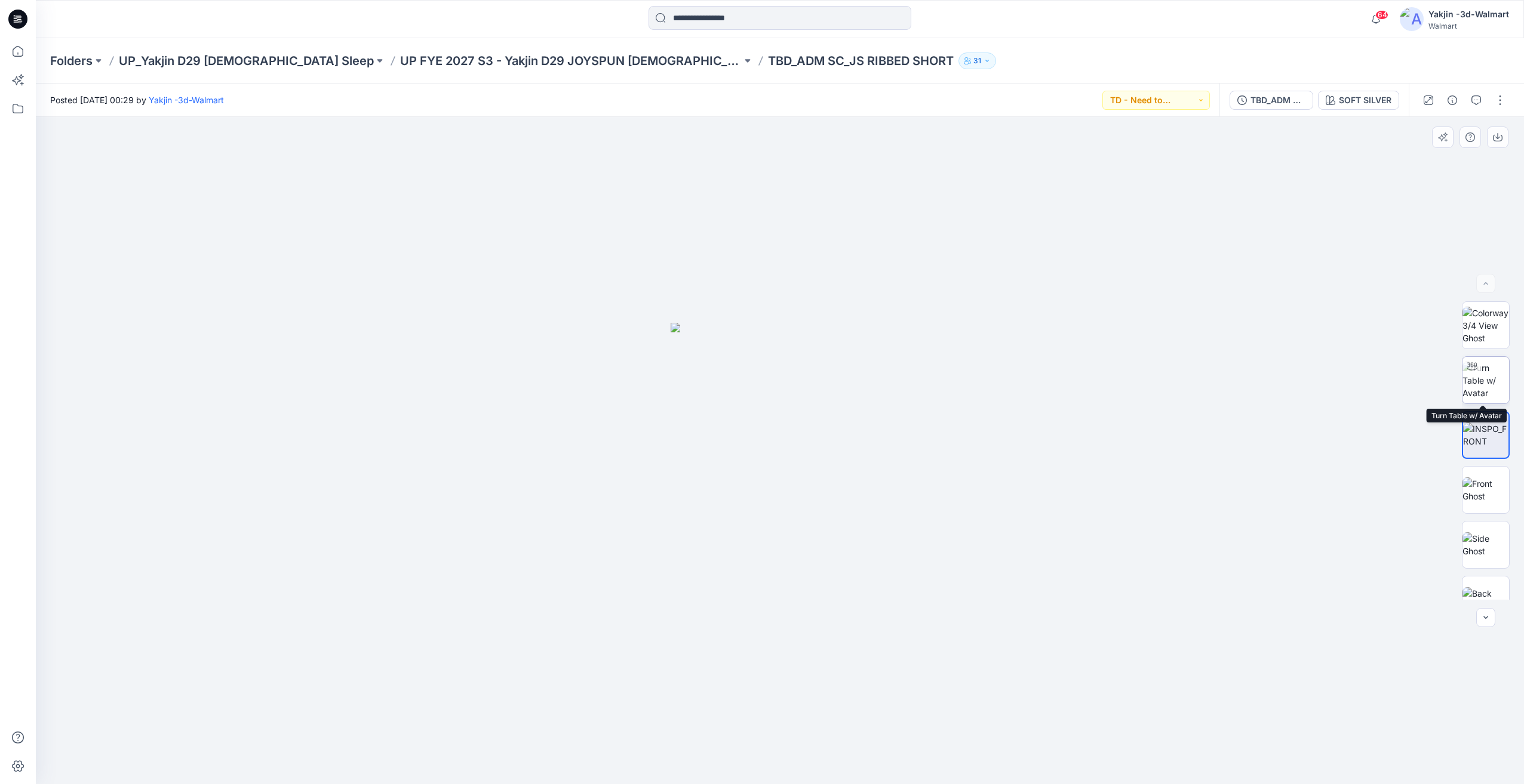
click at [1485, 389] on img at bounding box center [1486, 380] width 46 height 38
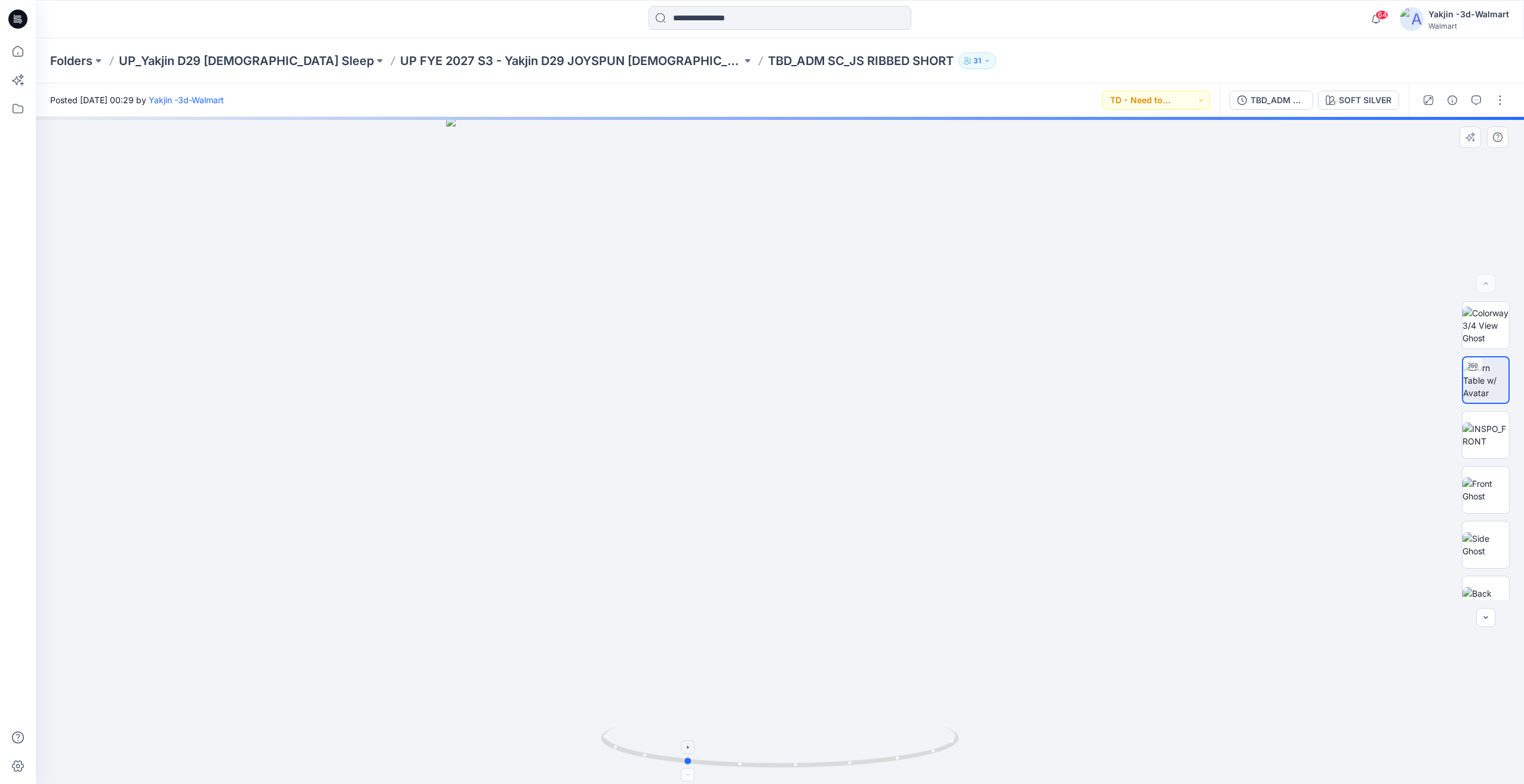
drag, startPoint x: 867, startPoint y: 715, endPoint x: 789, endPoint y: 728, distance: 79.1
click at [789, 728] on div at bounding box center [780, 451] width 1488 height 667
drag, startPoint x: 900, startPoint y: 738, endPoint x: 931, endPoint y: 747, distance: 32.3
click at [931, 747] on icon at bounding box center [781, 749] width 361 height 45
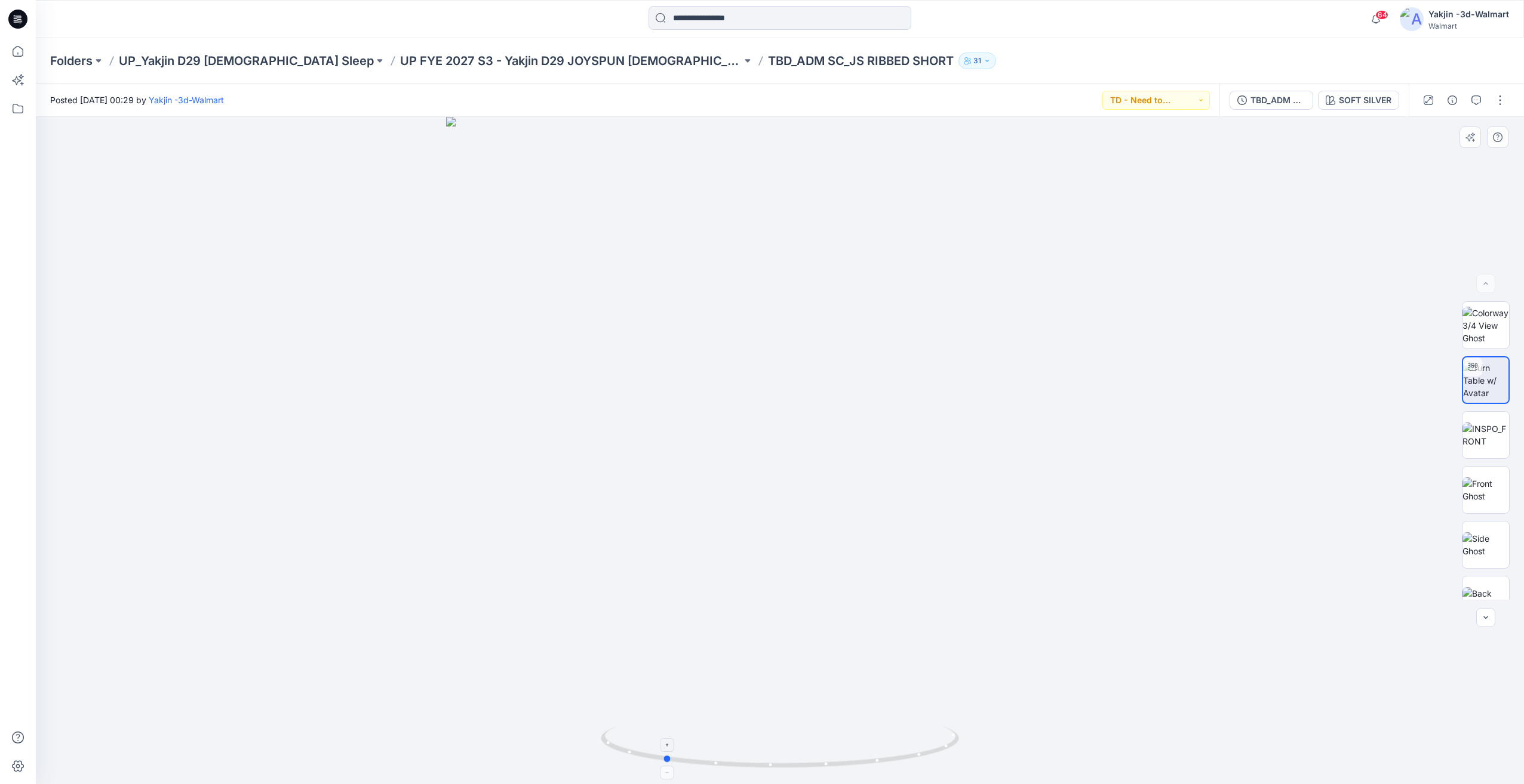
drag, startPoint x: 896, startPoint y: 758, endPoint x: 774, endPoint y: 759, distance: 122.0
click at [774, 760] on icon at bounding box center [781, 749] width 361 height 45
click at [801, 757] on icon at bounding box center [781, 749] width 361 height 45
click at [1457, 434] on div at bounding box center [1486, 451] width 77 height 299
click at [789, 744] on icon at bounding box center [781, 749] width 361 height 45
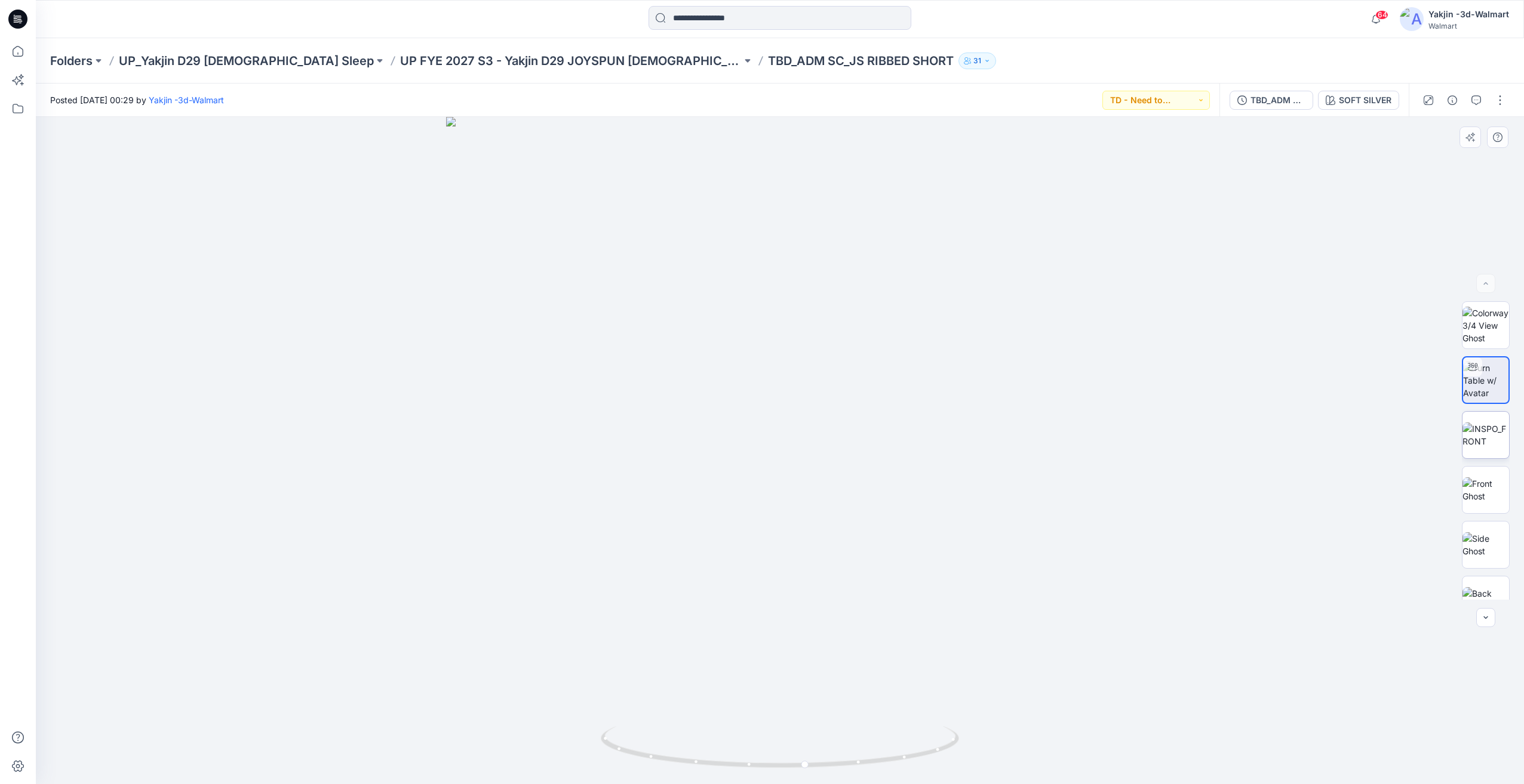
click at [1487, 439] on img at bounding box center [1486, 434] width 46 height 25
click at [1466, 98] on button "button" at bounding box center [1476, 101] width 19 height 19
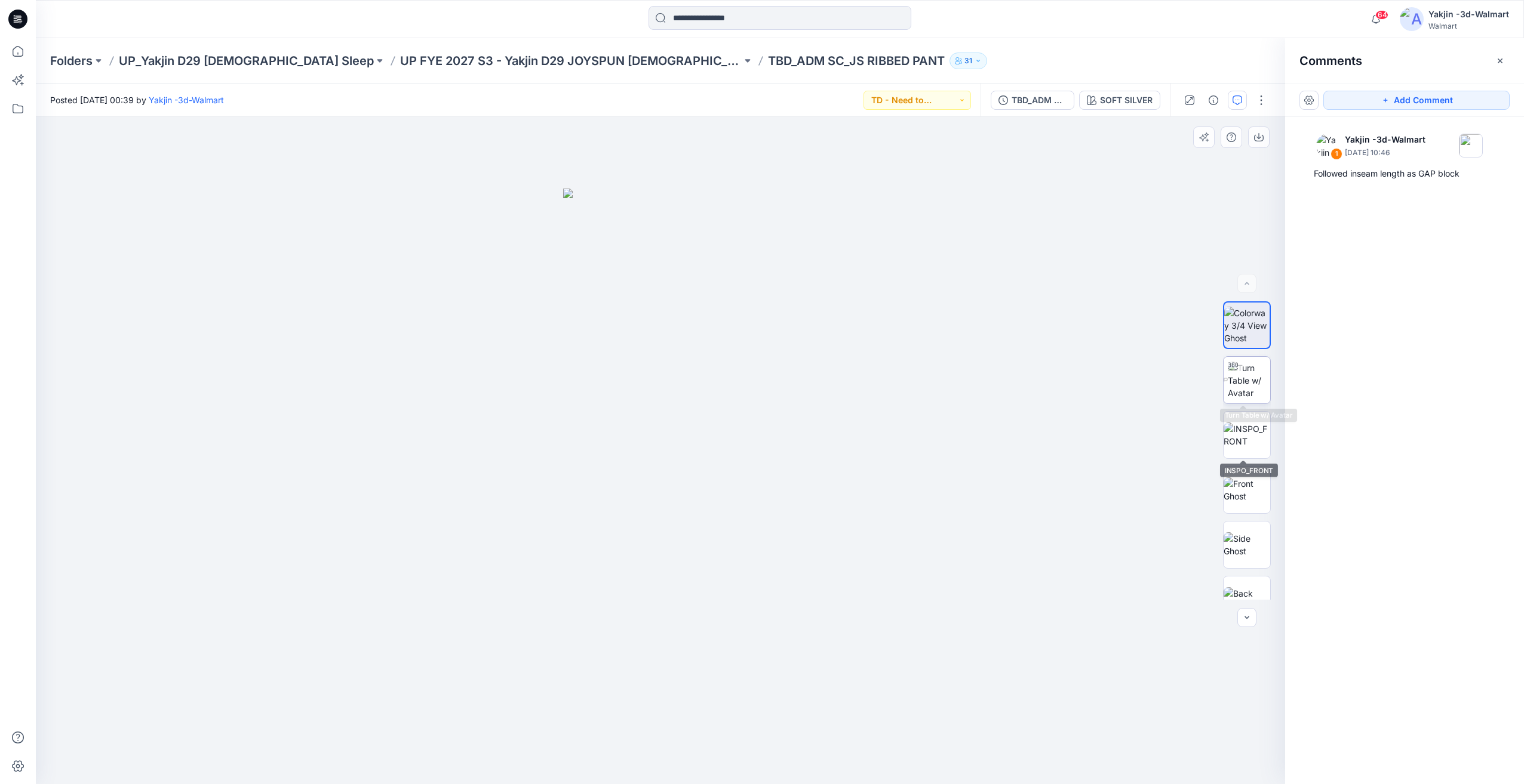
click at [1241, 388] on img at bounding box center [1248, 380] width 42 height 38
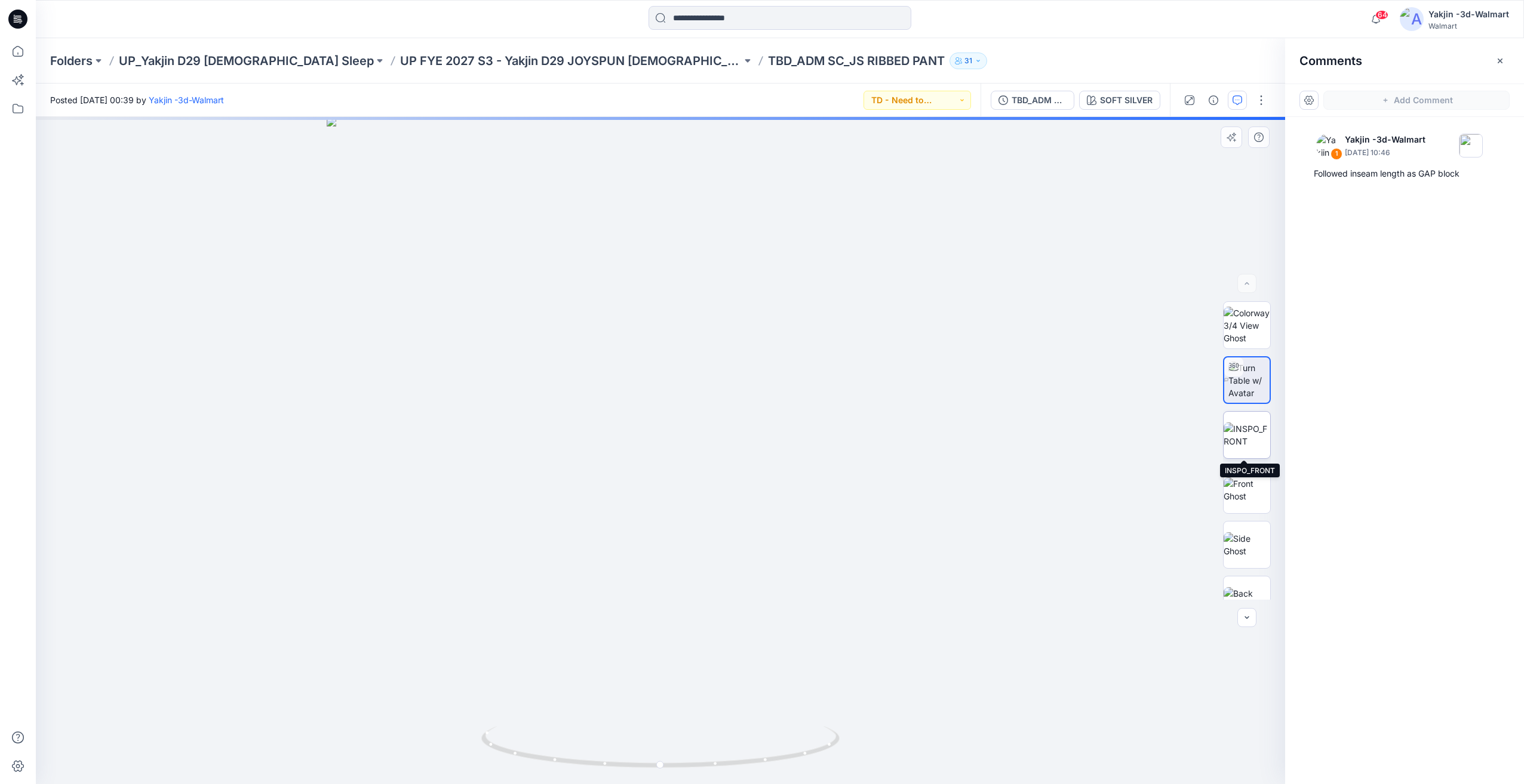
click at [1246, 431] on img at bounding box center [1247, 434] width 46 height 25
